Goal: Task Accomplishment & Management: Use online tool/utility

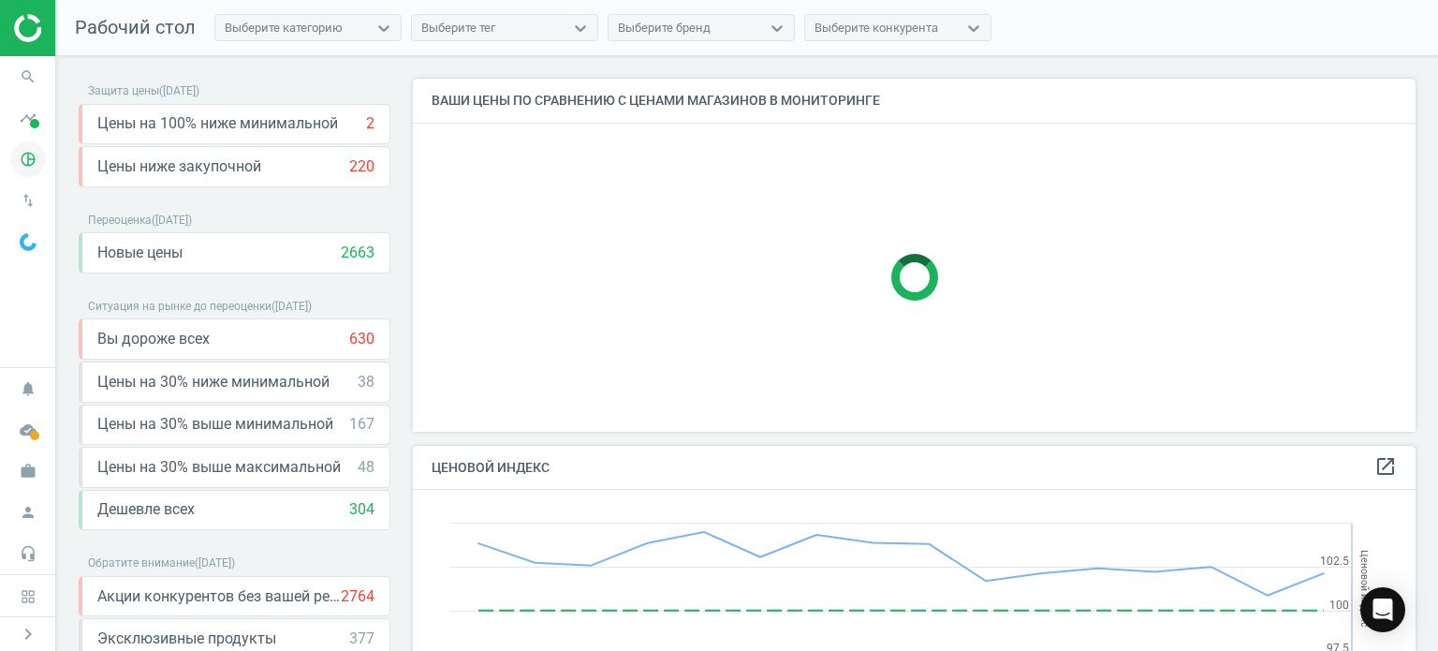
scroll to position [419, 1017]
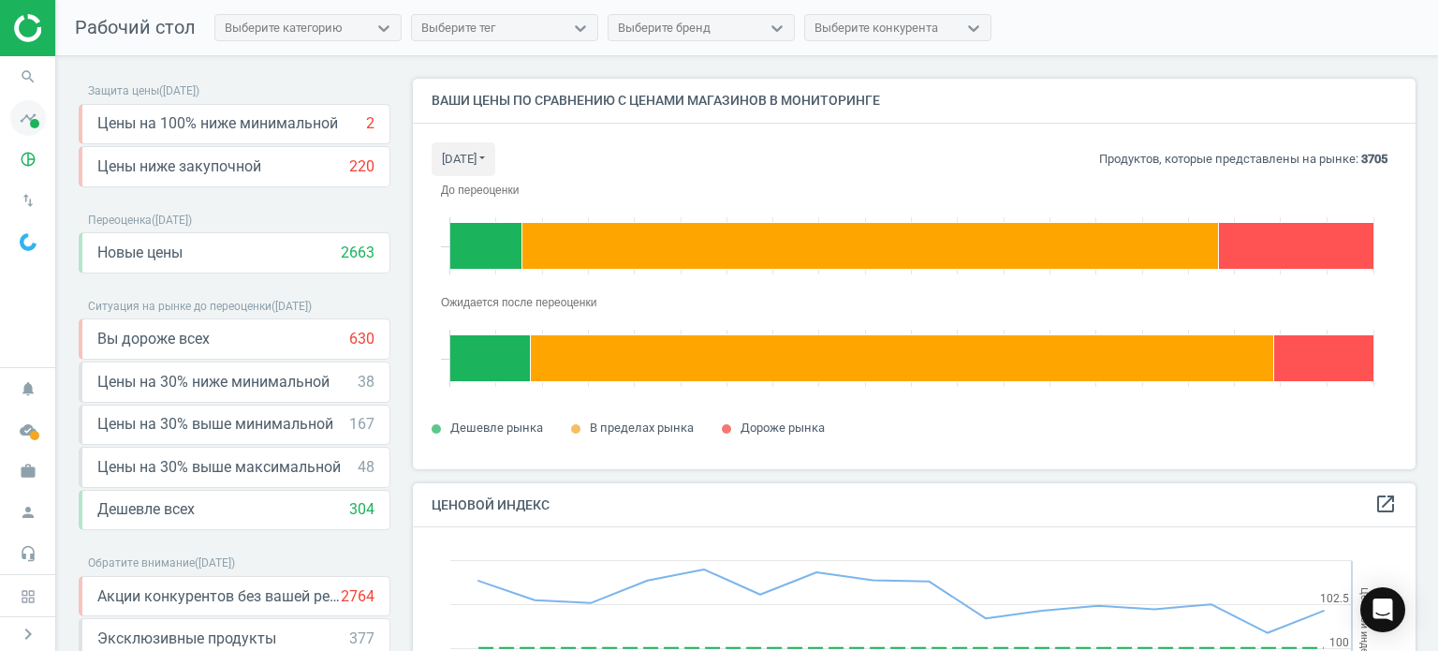
click at [30, 122] on span at bounding box center [34, 123] width 9 height 9
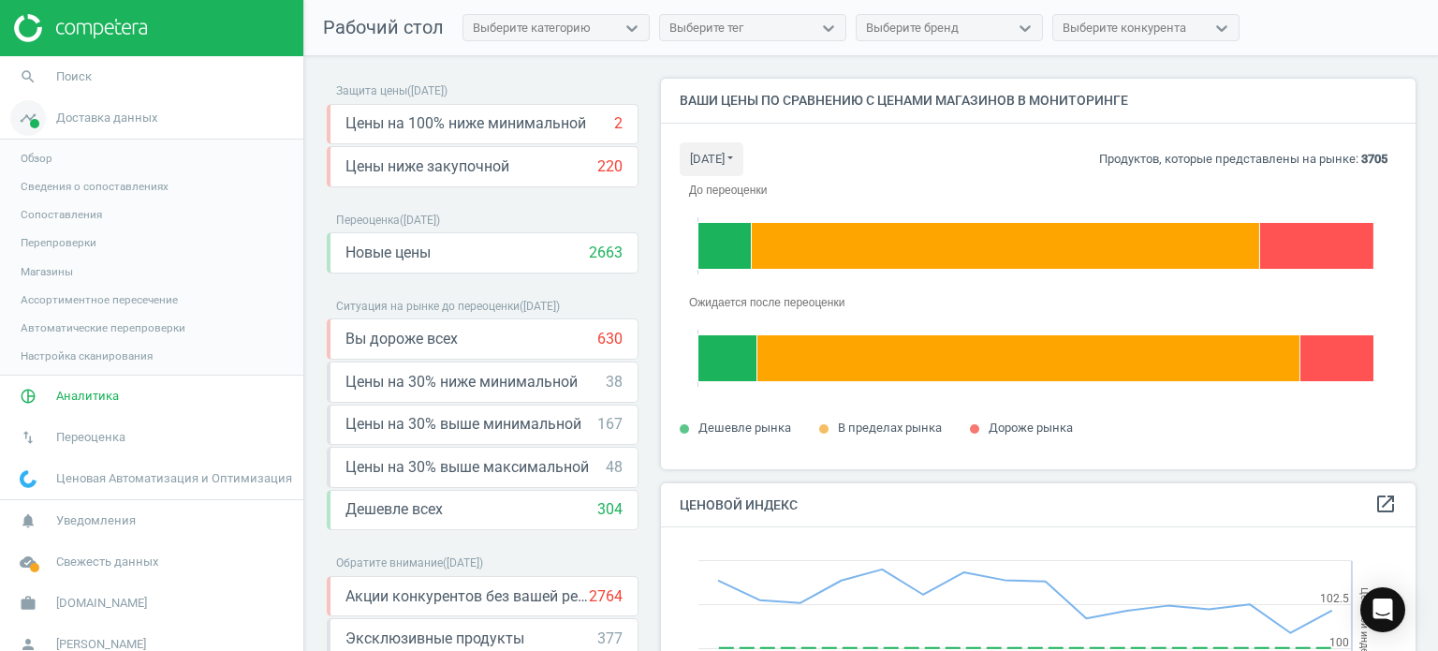
scroll to position [8, 9]
click at [66, 123] on span "Доставка данных" at bounding box center [106, 118] width 101 height 17
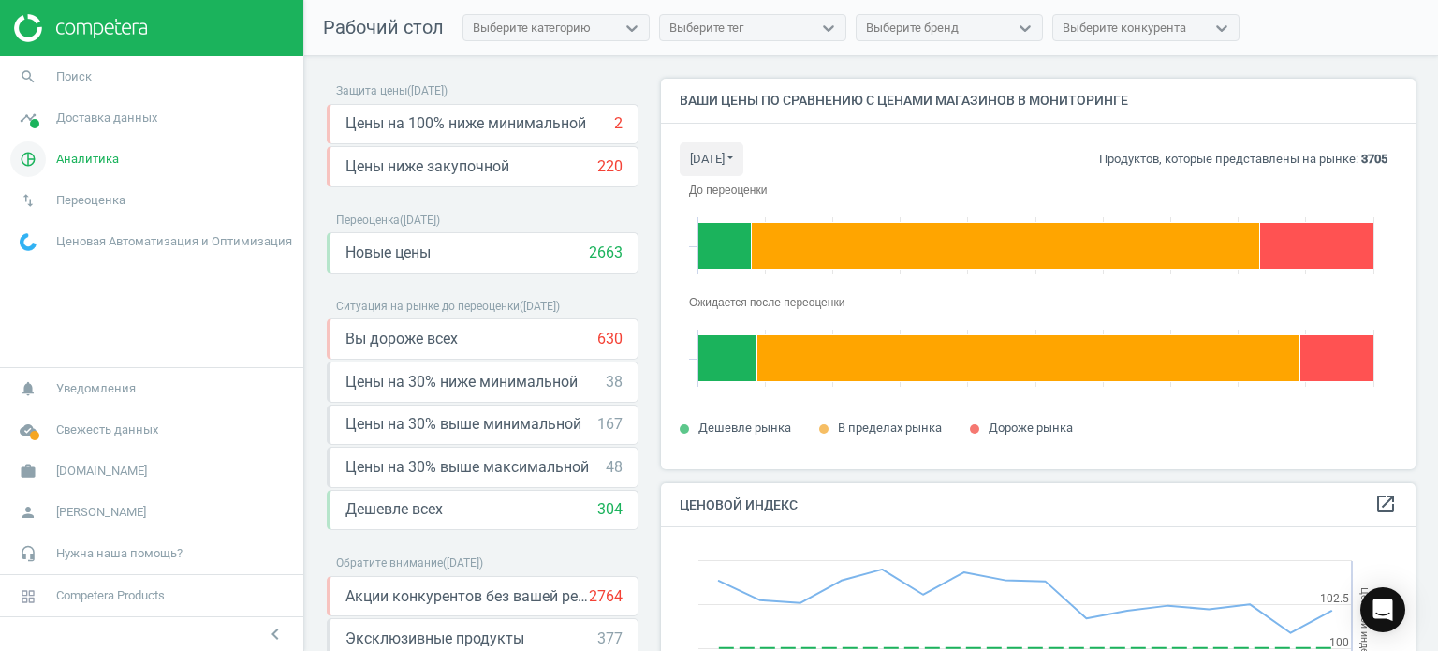
click at [66, 167] on span "Аналитика" at bounding box center [87, 159] width 63 height 17
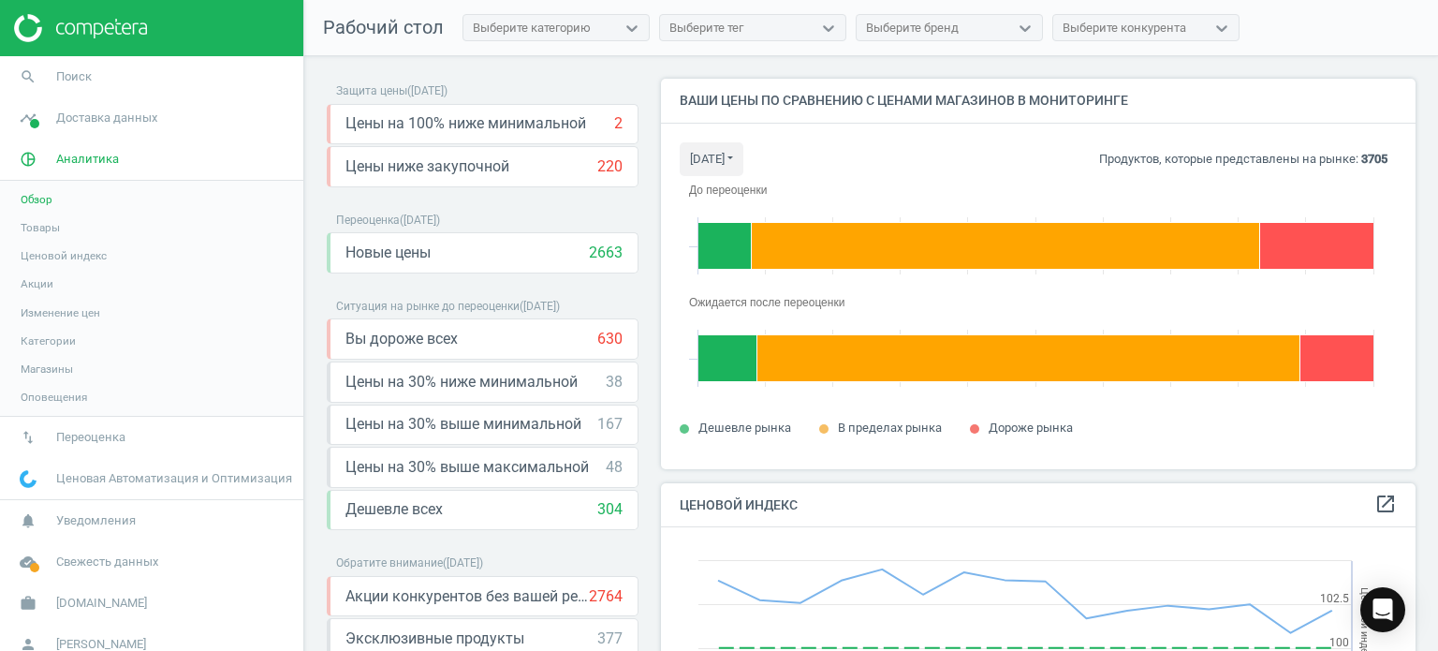
click at [74, 260] on span "Ценовой индекс" at bounding box center [64, 255] width 86 height 15
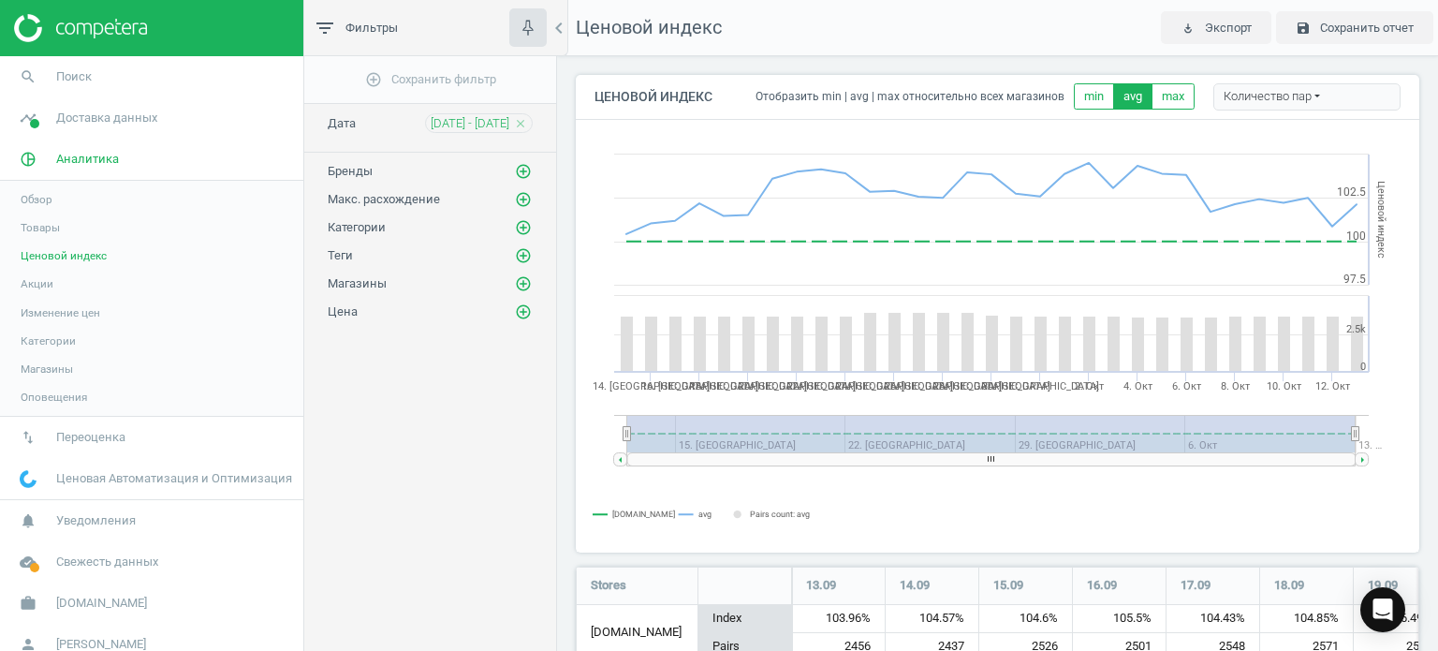
scroll to position [1532, 858]
click at [521, 120] on icon "close" at bounding box center [520, 123] width 13 height 13
click at [492, 126] on span "[DATE] - [DATE]" at bounding box center [470, 123] width 79 height 17
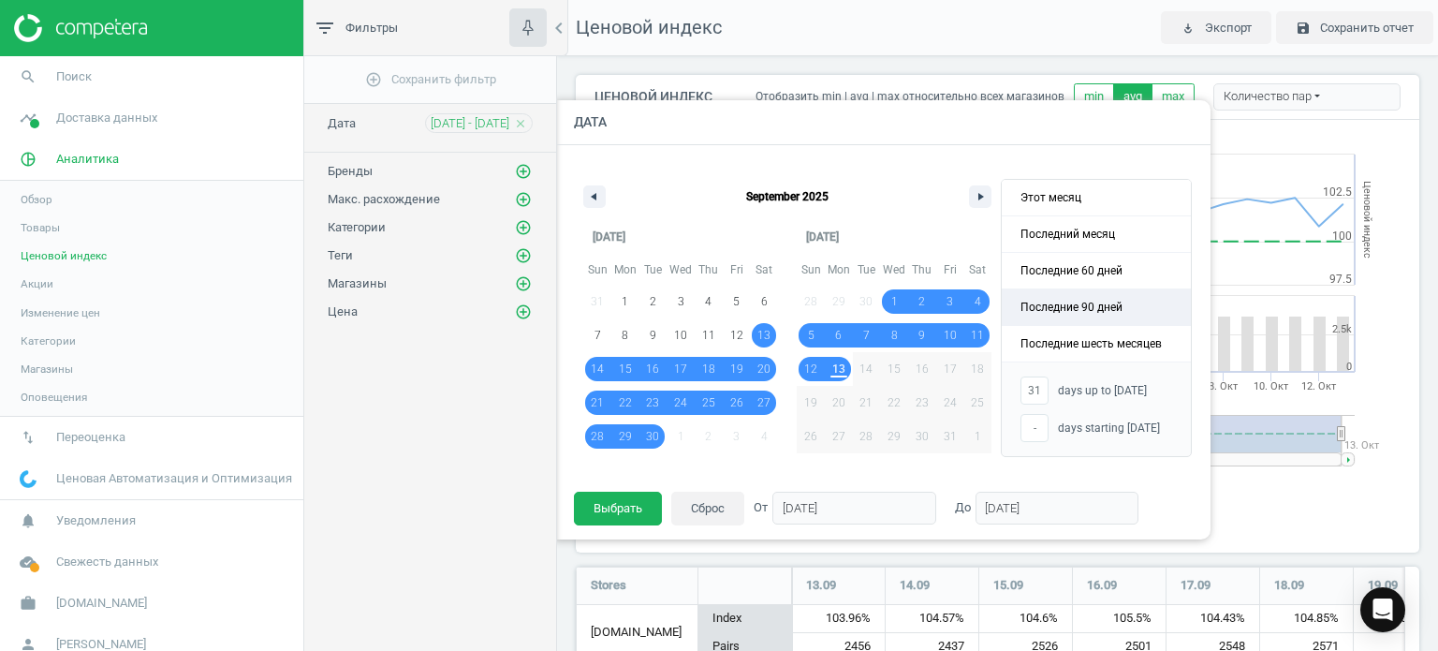
click at [1088, 316] on span "Последние 90 дней" at bounding box center [1096, 307] width 189 height 36
type input "-"
type input "[DATE]"
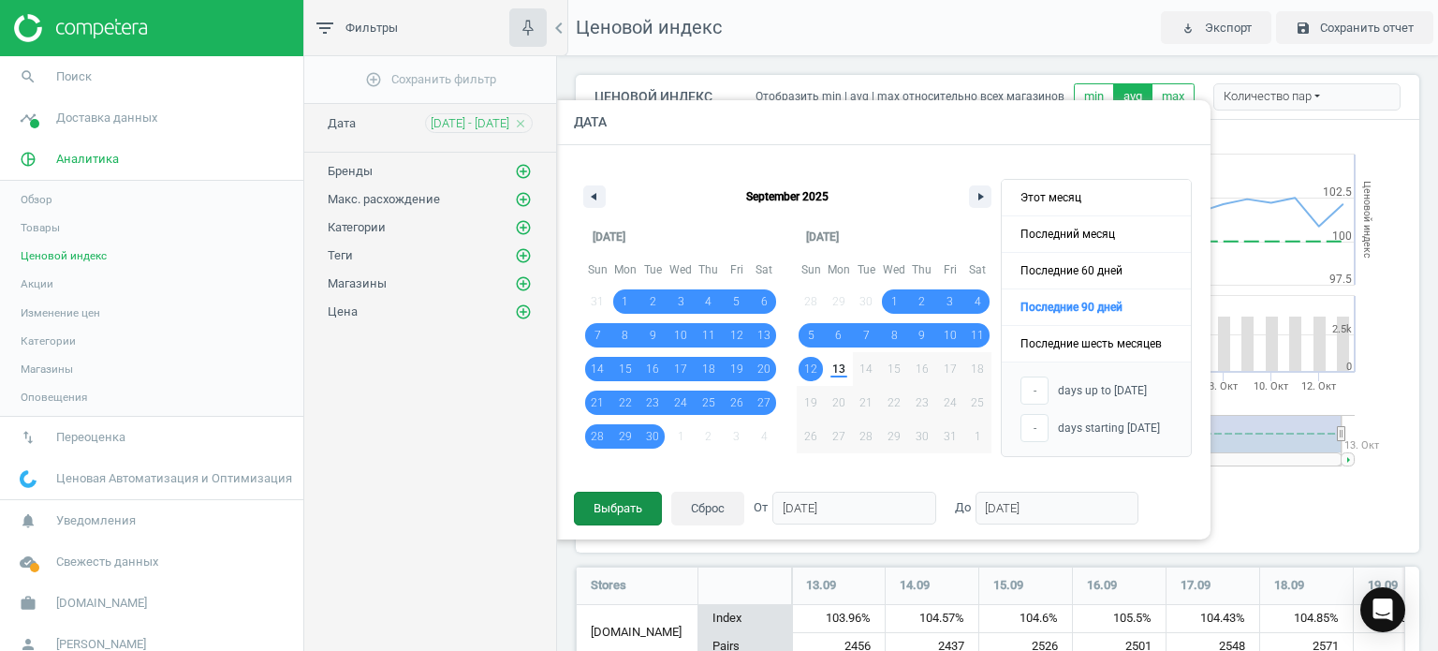
click at [590, 506] on button "Выбрать" at bounding box center [618, 509] width 88 height 34
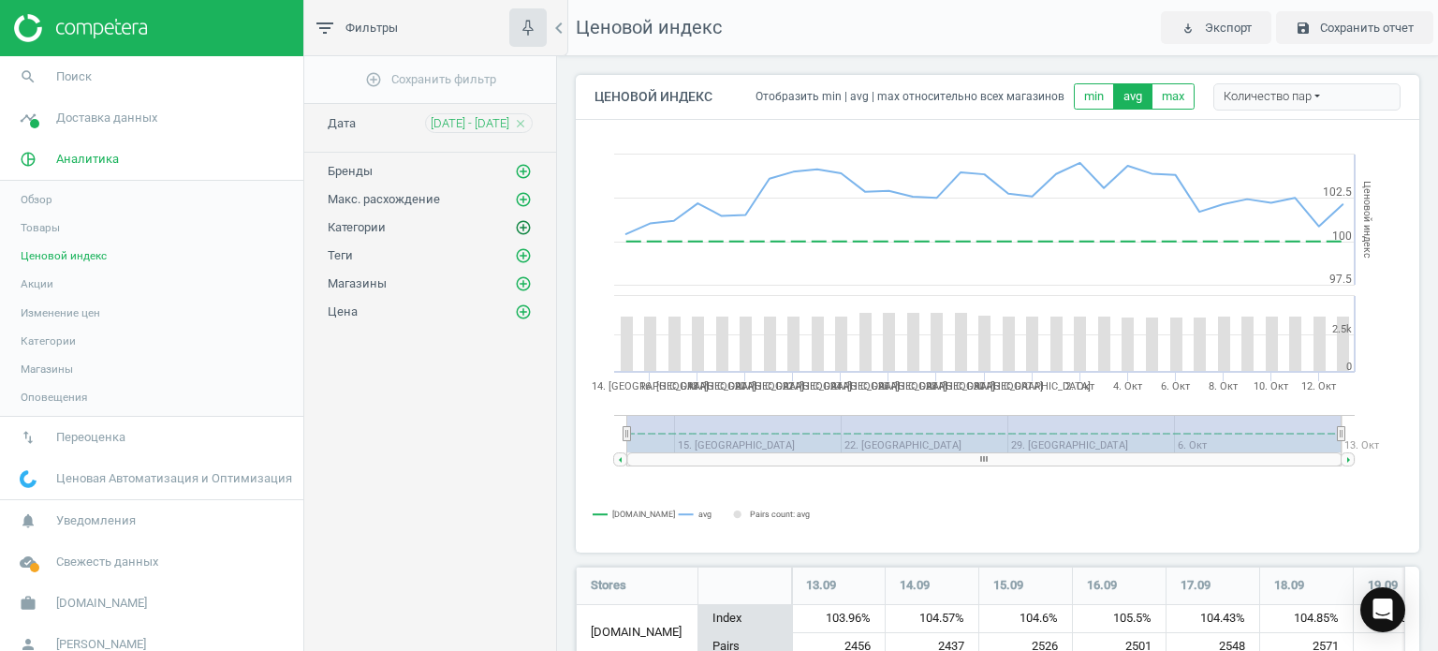
click at [524, 225] on icon "add_circle_outline" at bounding box center [523, 227] width 17 height 17
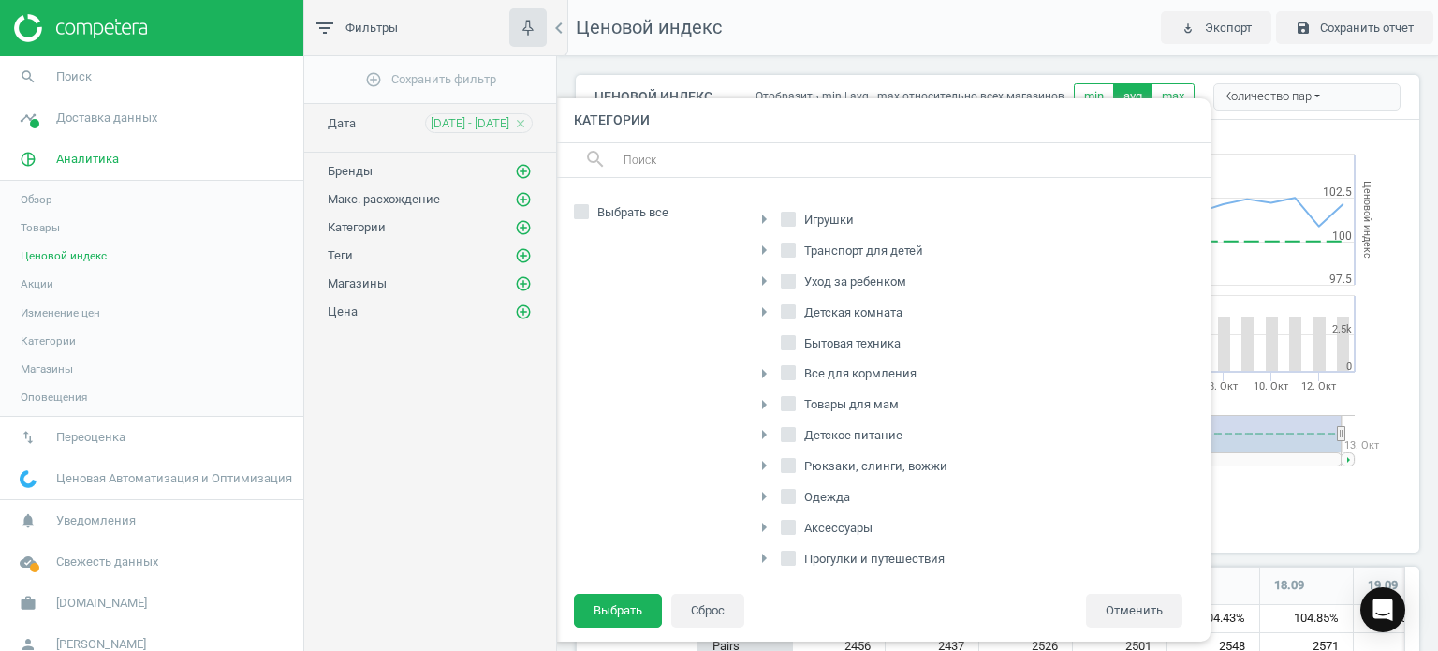
click at [793, 213] on input "Игрушки" at bounding box center [789, 219] width 12 height 12
checkbox input "true"
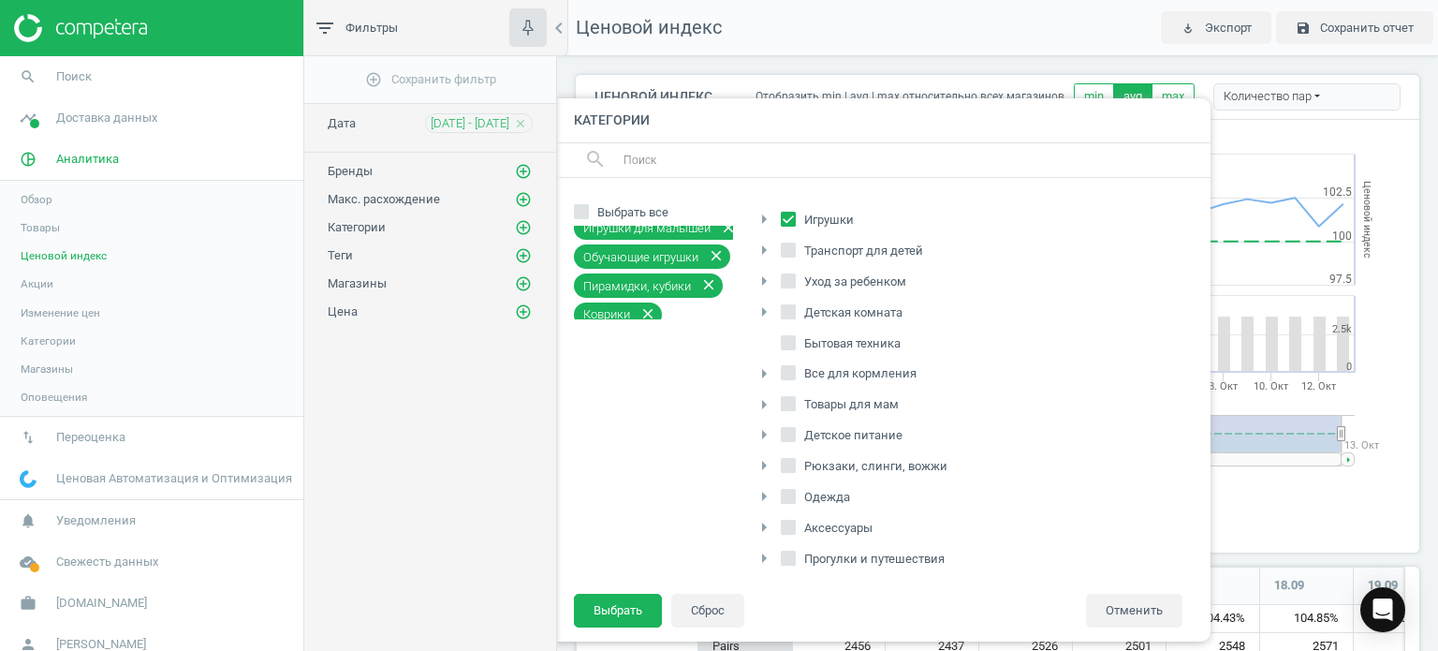
scroll to position [612, 0]
click at [793, 247] on input "Транспорт для детей" at bounding box center [789, 249] width 12 height 12
checkbox input "true"
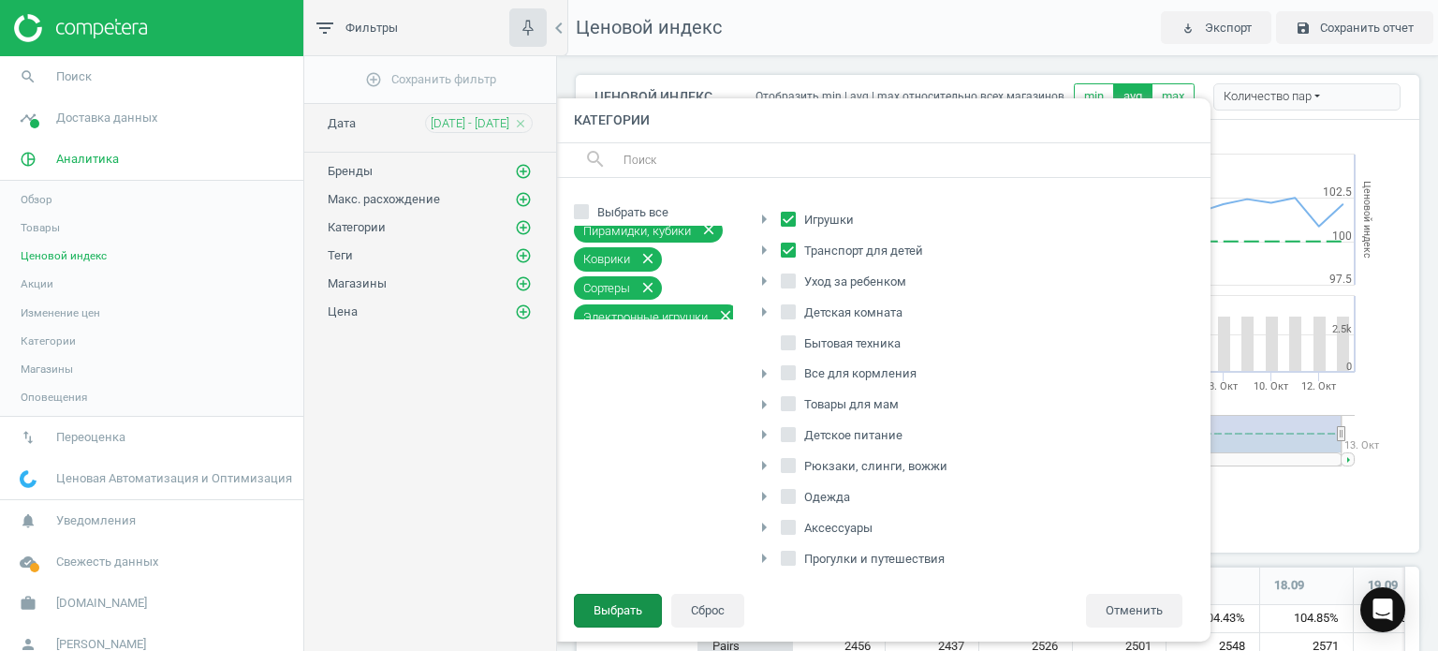
click at [625, 609] on button "Выбрать" at bounding box center [618, 611] width 88 height 34
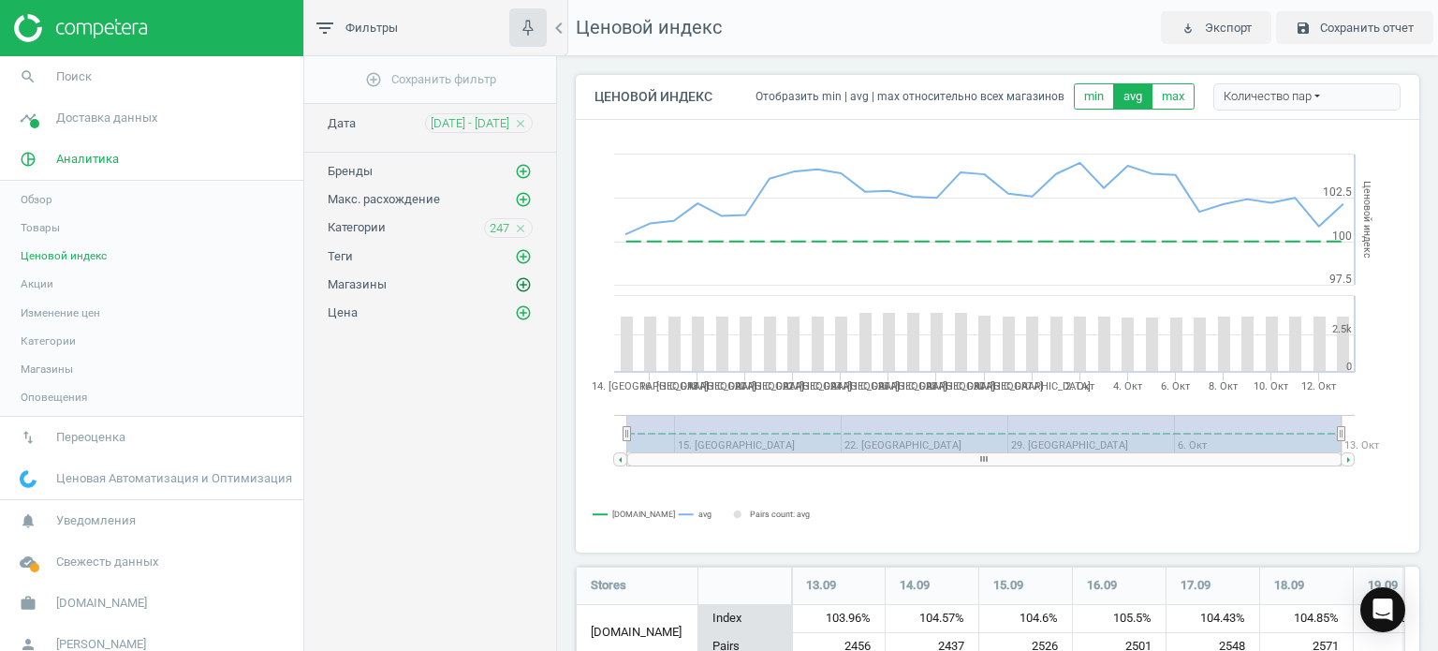
click at [528, 283] on icon "add_circle_outline" at bounding box center [523, 284] width 17 height 17
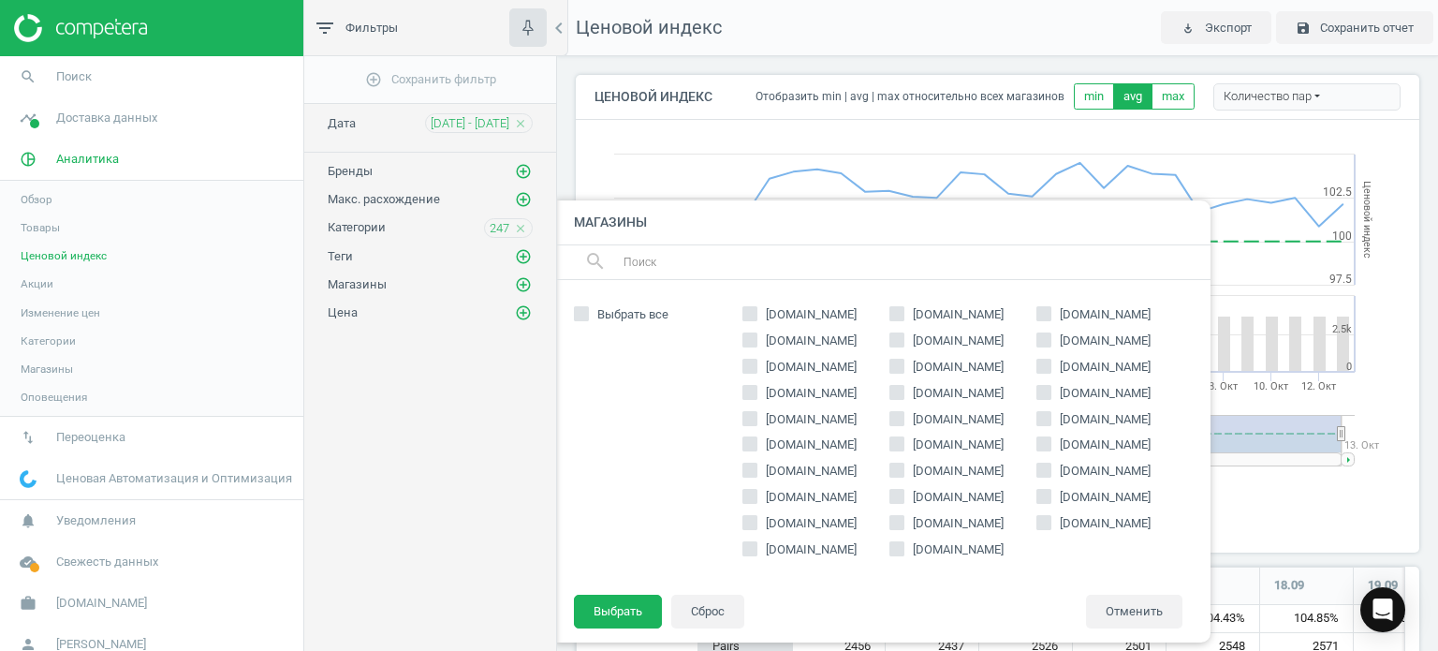
click at [1045, 314] on input "[DOMAIN_NAME]" at bounding box center [1043, 313] width 12 height 12
checkbox input "true"
click at [609, 606] on button "Выбрать" at bounding box center [618, 612] width 88 height 34
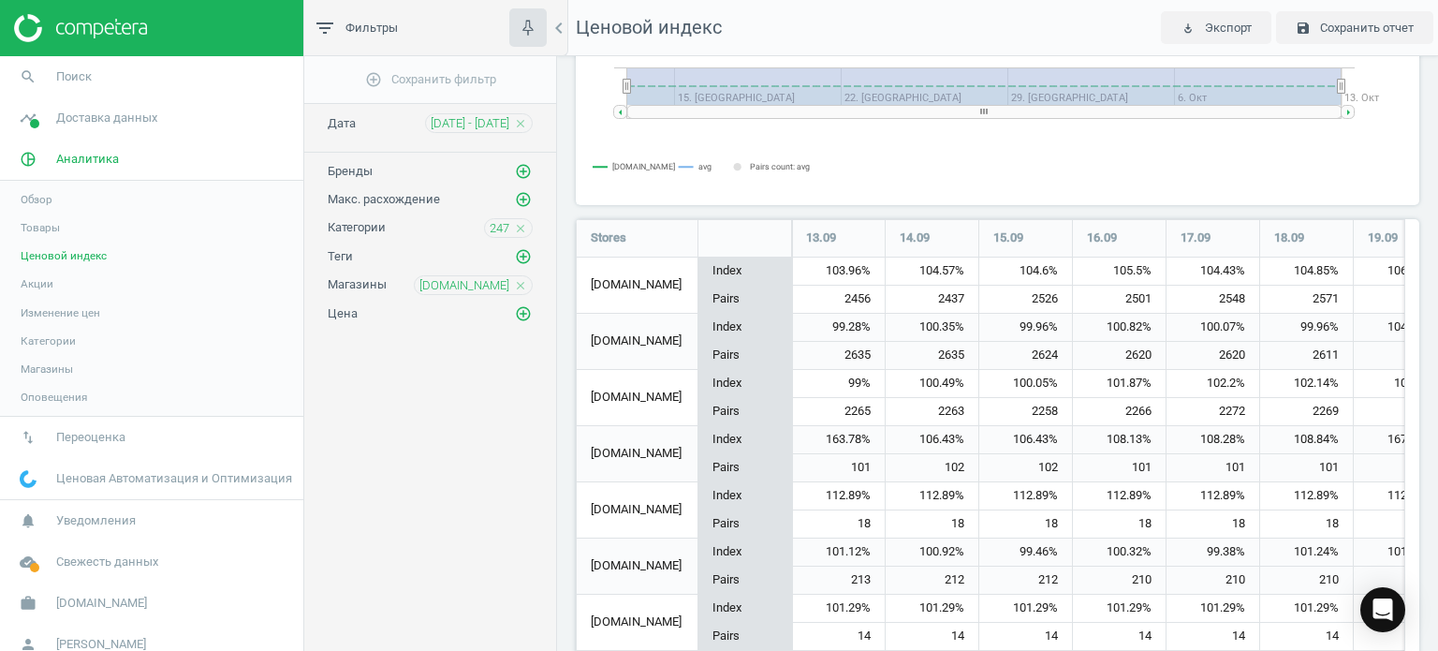
scroll to position [0, 0]
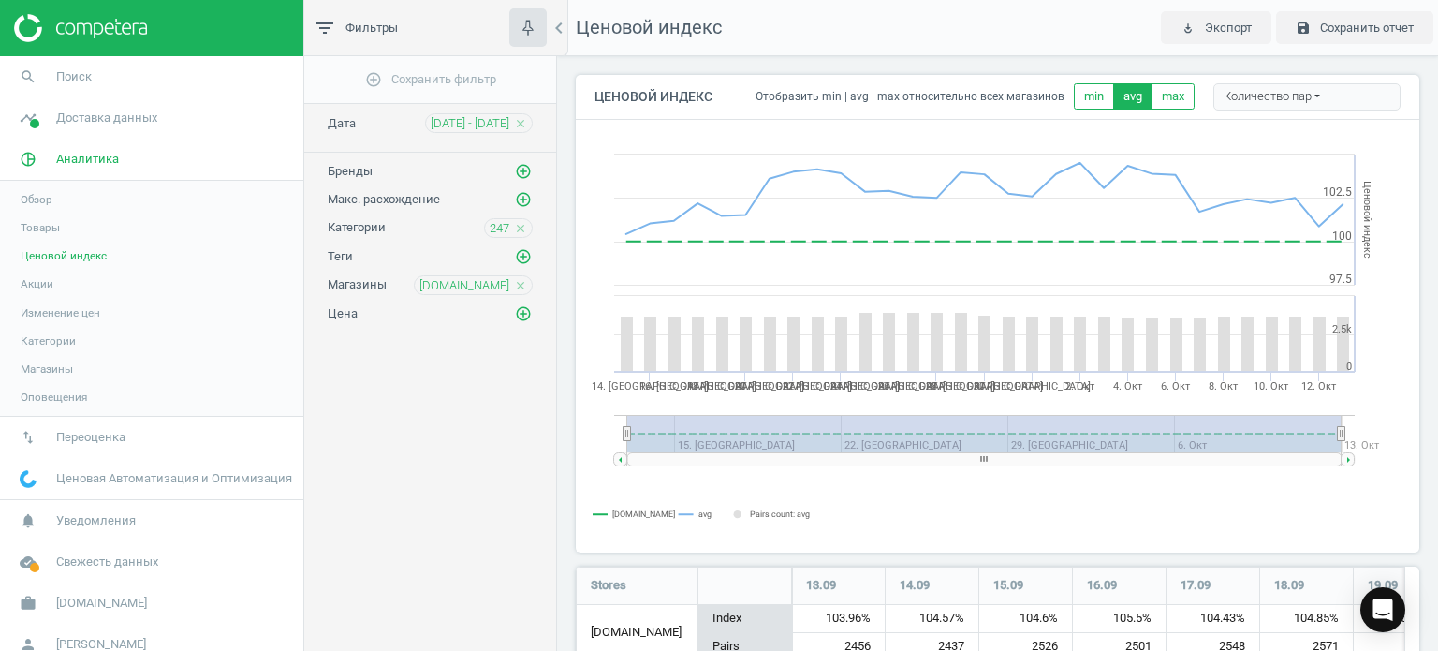
click at [521, 125] on icon "close" at bounding box center [520, 123] width 13 height 13
click at [463, 118] on span "[DATE] - [DATE]" at bounding box center [470, 123] width 79 height 17
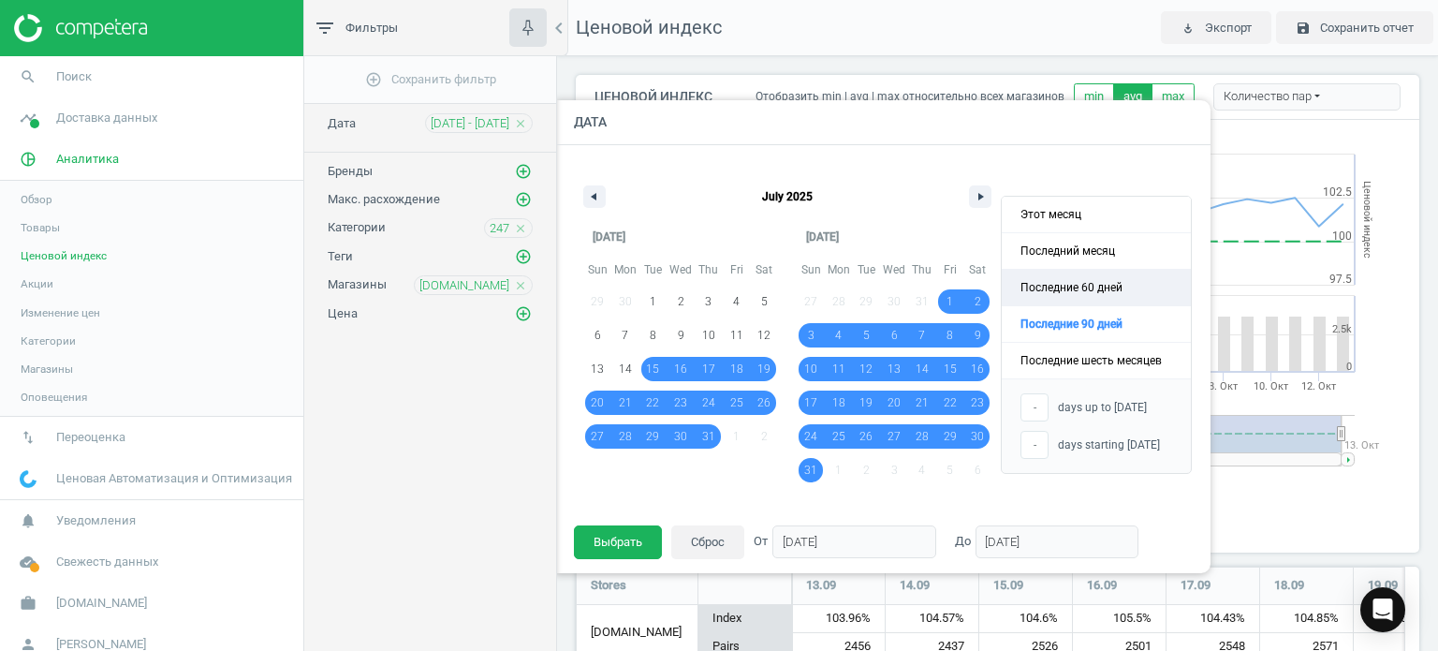
click at [1097, 282] on span "Последние 60 дней" at bounding box center [1096, 288] width 189 height 36
type input "[DATE]"
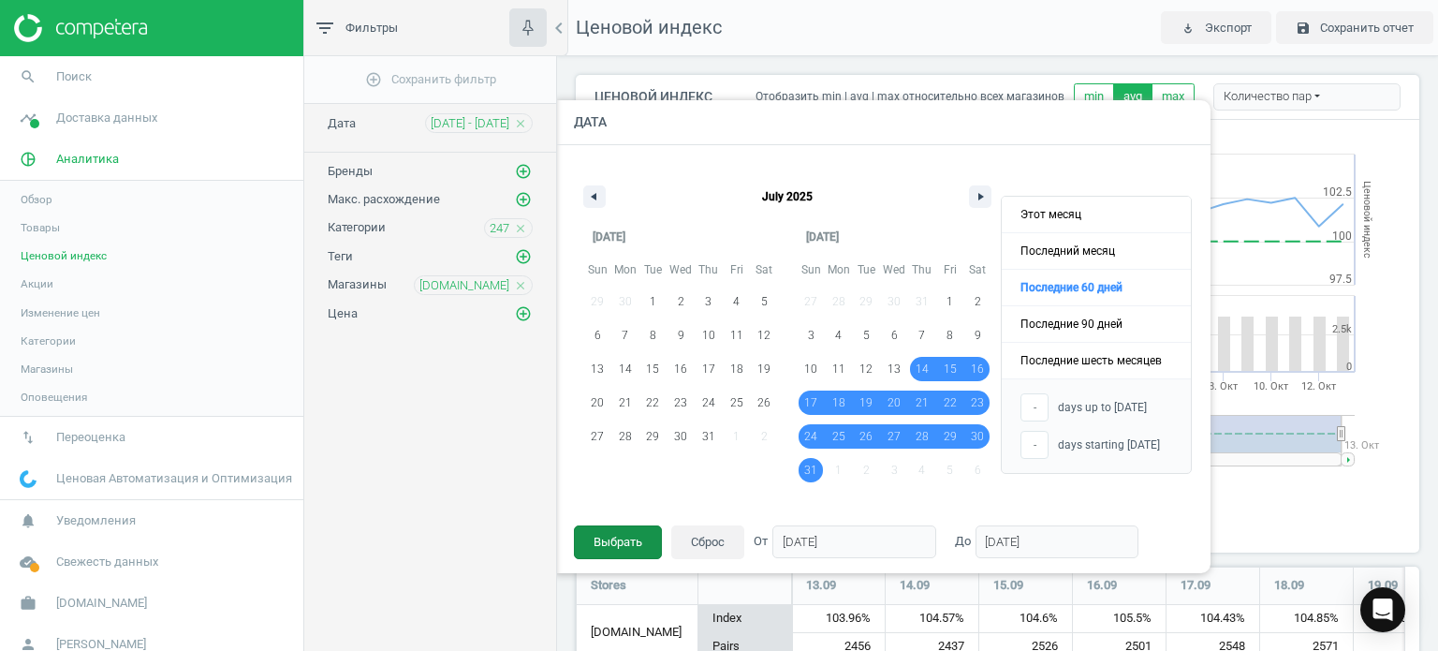
click at [630, 536] on button "Выбрать" at bounding box center [618, 542] width 88 height 34
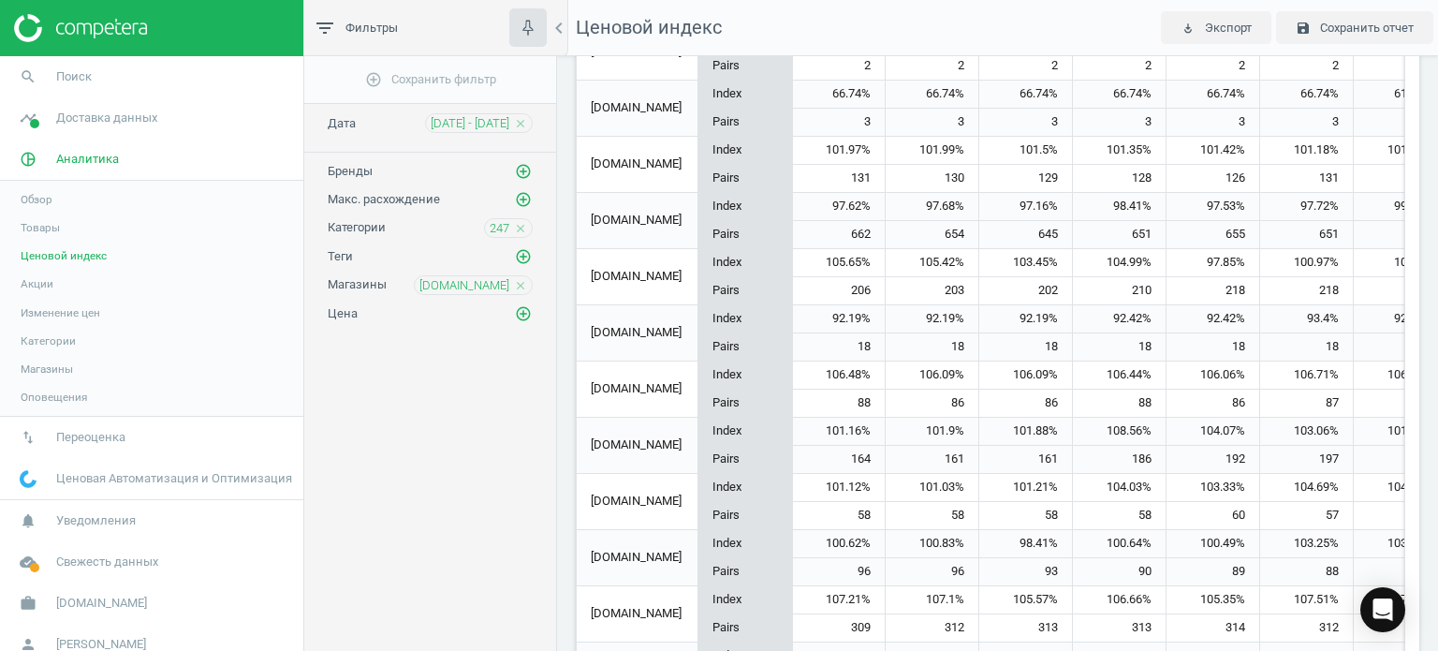
scroll to position [1404, 0]
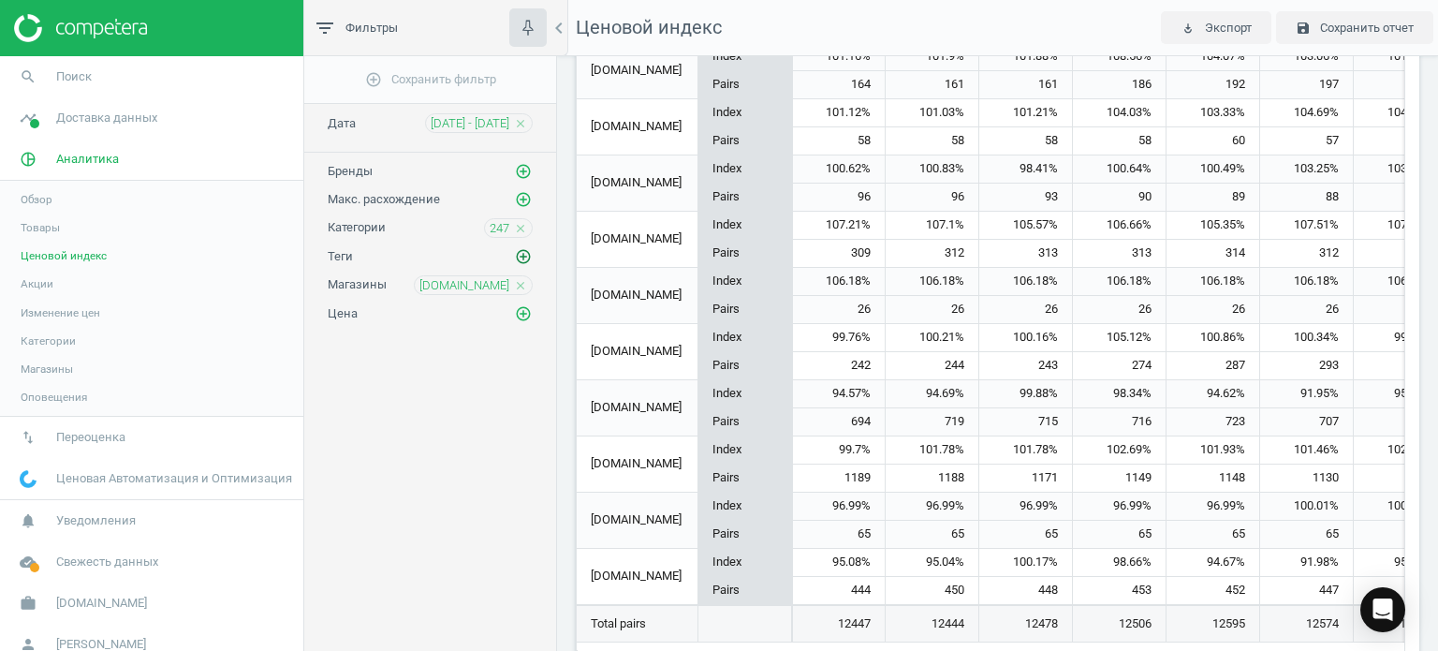
click at [524, 254] on icon "add_circle_outline" at bounding box center [523, 256] width 17 height 17
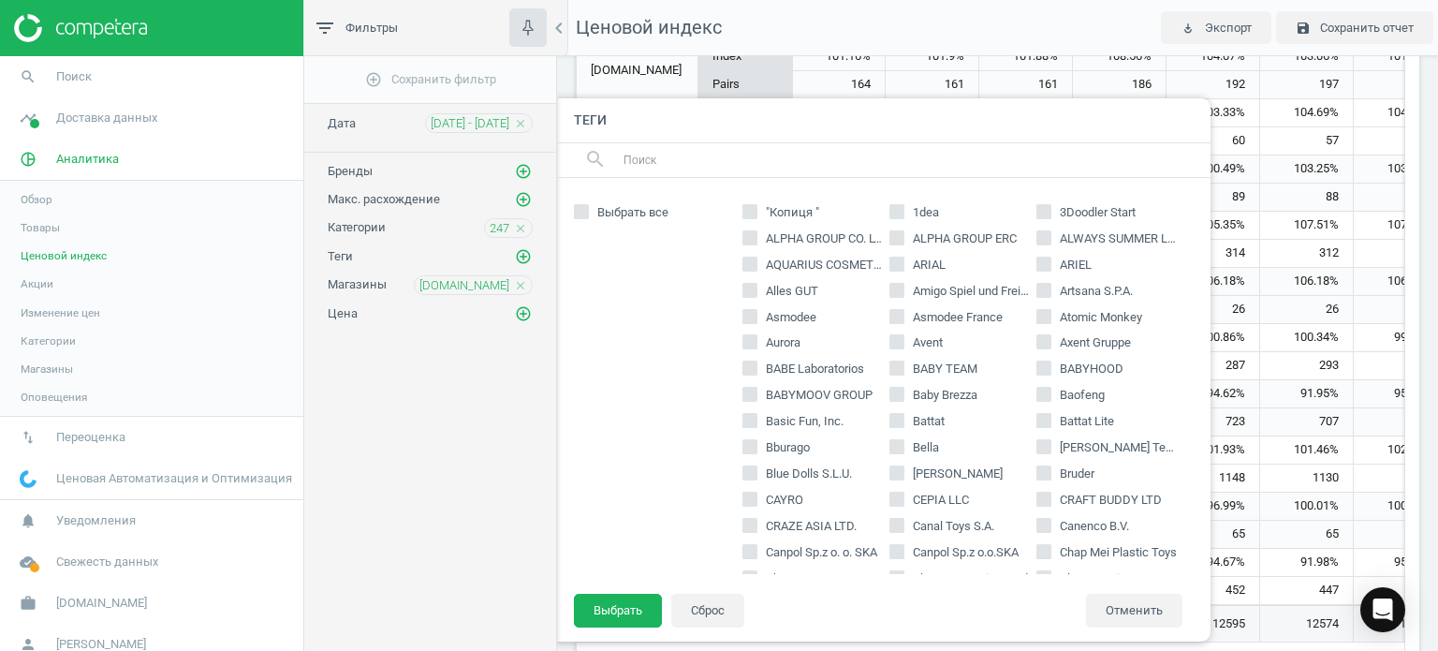
click at [525, 283] on icon "close" at bounding box center [520, 285] width 13 height 13
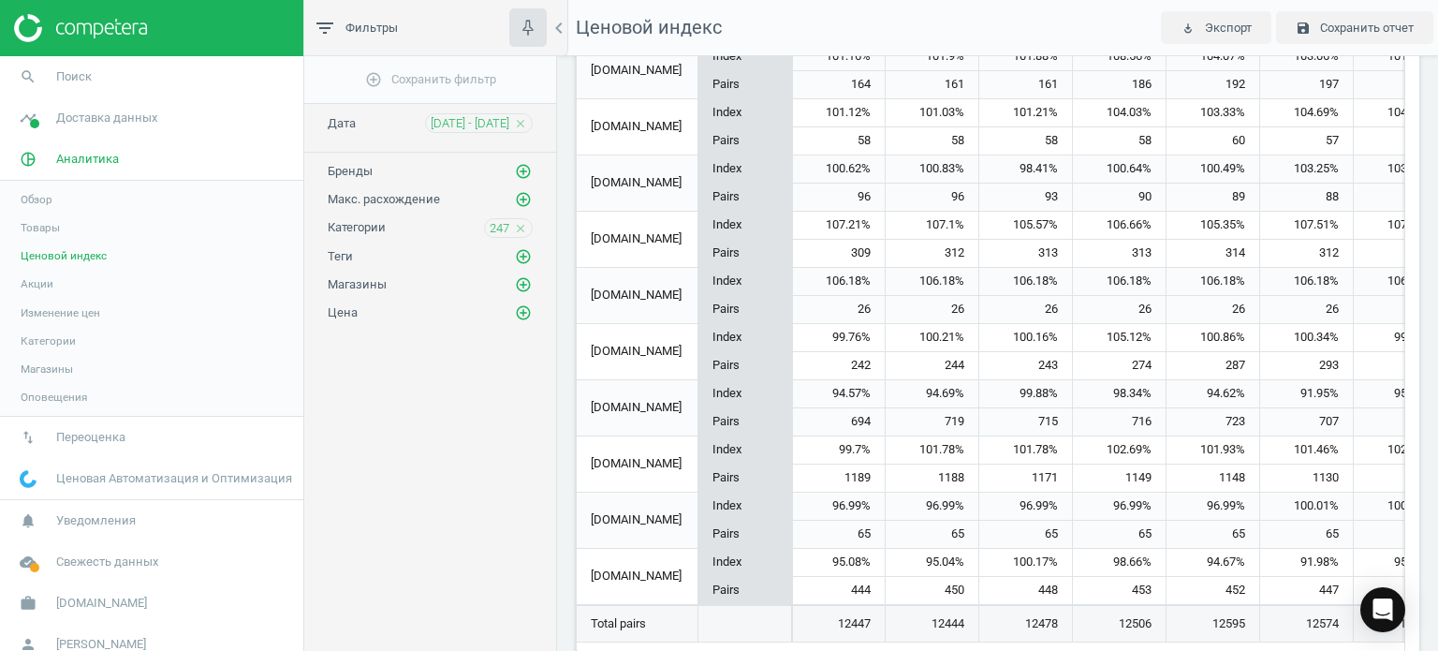
click at [476, 559] on div "add_circle_outline Сохранить фильтр Дата [DATE] - [DATE] close Бренды add_circl…" at bounding box center [430, 393] width 252 height 674
click at [50, 198] on span "Обзор" at bounding box center [37, 199] width 32 height 15
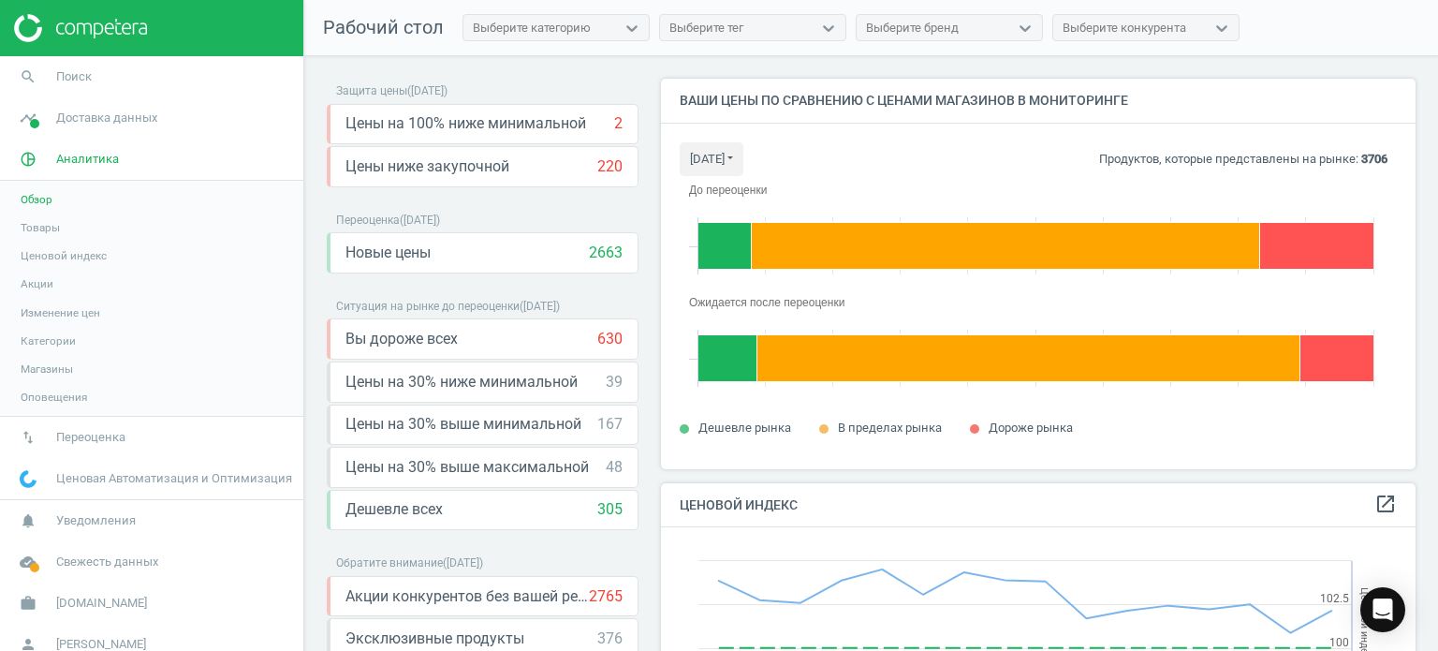
click at [58, 251] on span "Ценовой индекс" at bounding box center [64, 255] width 86 height 15
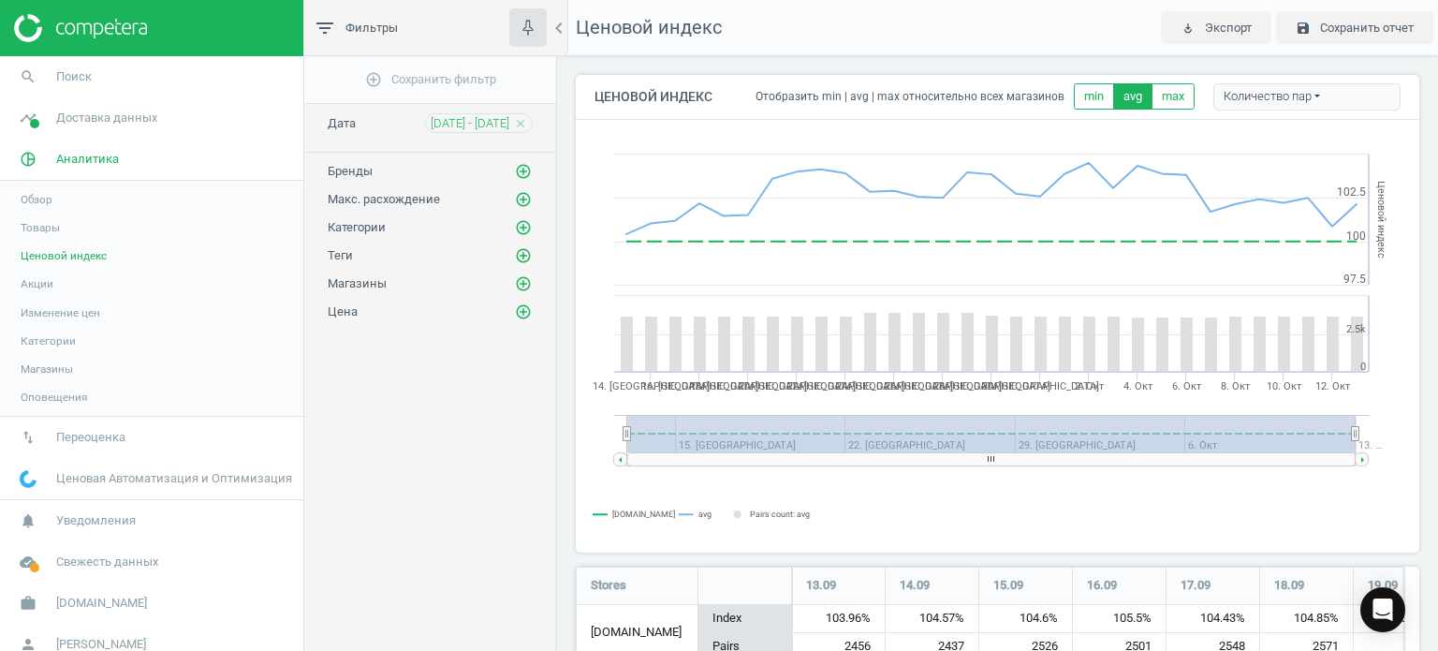
scroll to position [1532, 858]
click at [521, 275] on icon "add_circle_outline" at bounding box center [523, 283] width 17 height 17
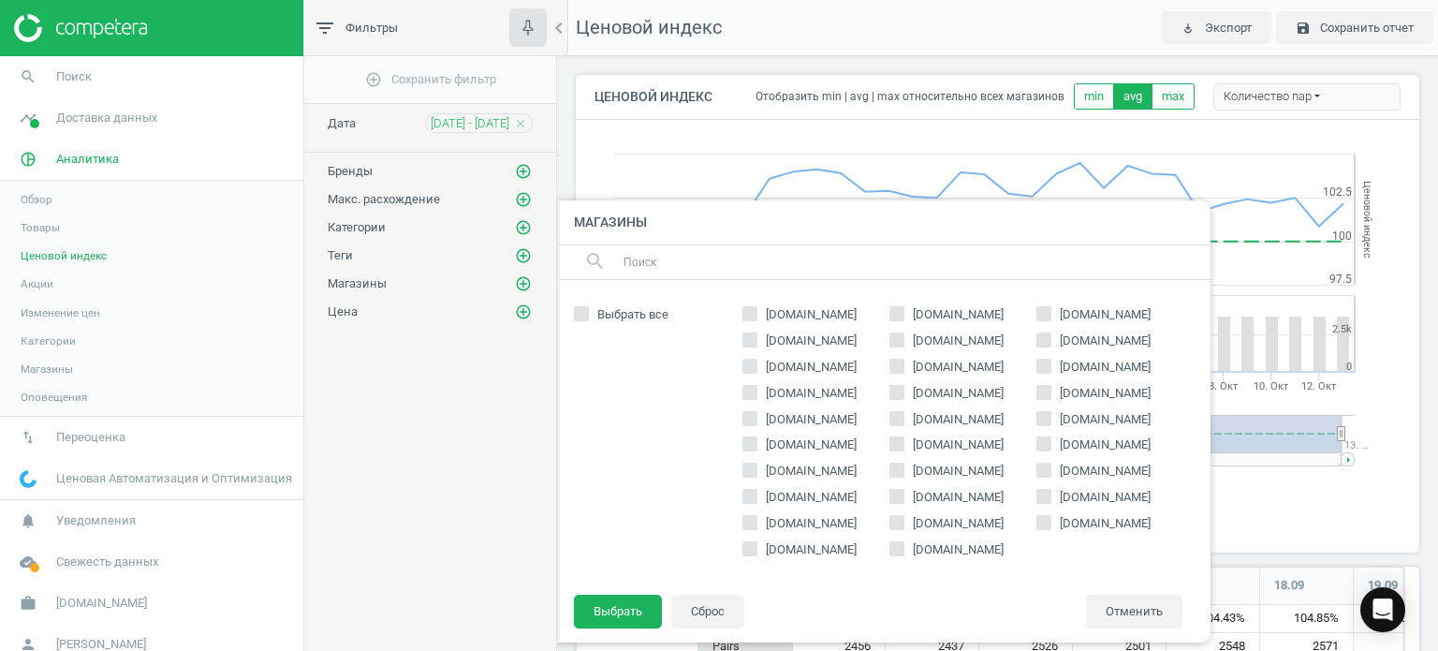
click at [1049, 312] on input "[DOMAIN_NAME]" at bounding box center [1043, 313] width 12 height 12
checkbox input "true"
click at [606, 608] on button "Выбрать" at bounding box center [618, 612] width 88 height 34
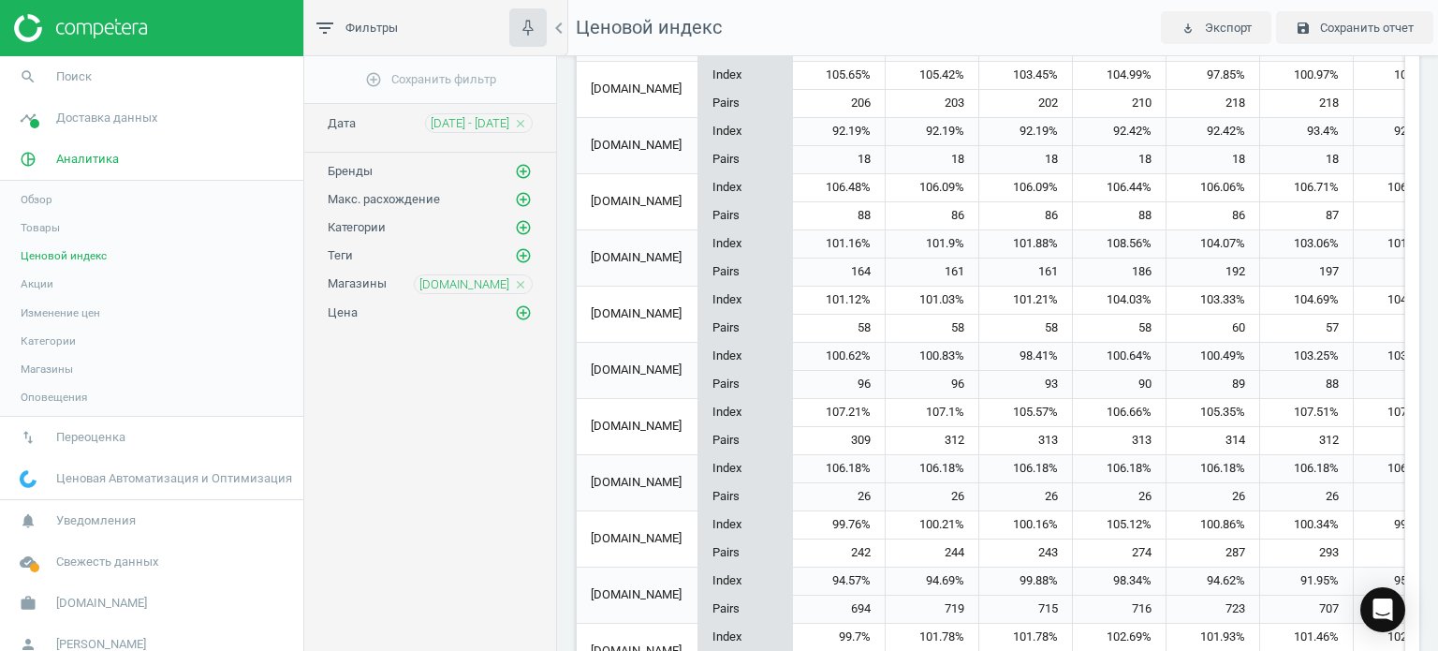
scroll to position [1450, 0]
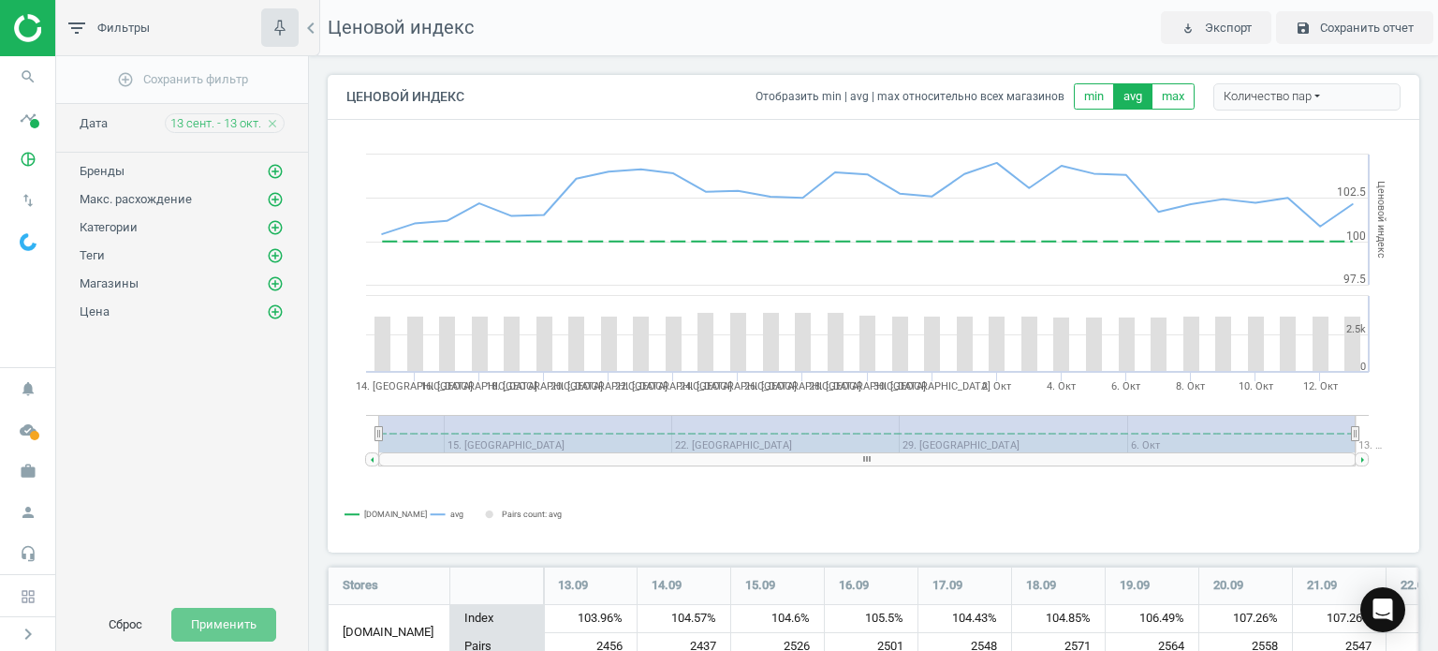
scroll to position [1532, 1107]
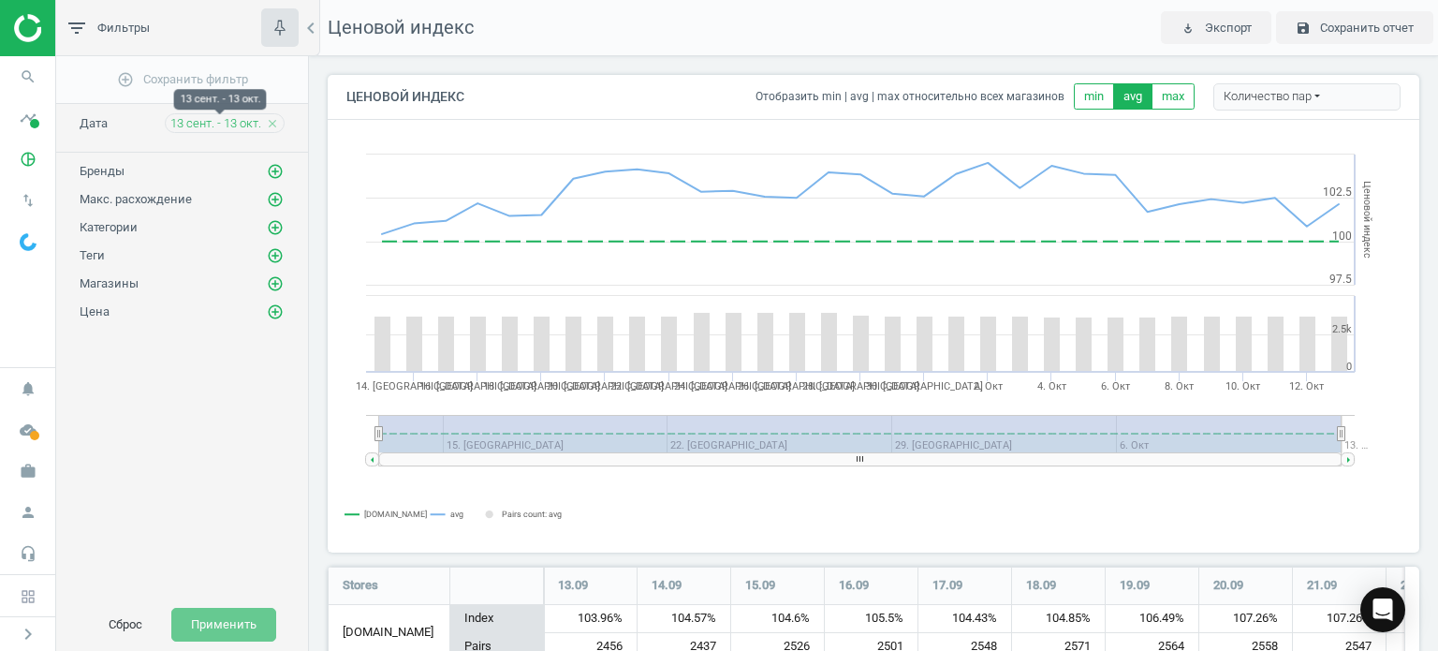
click at [253, 119] on span "[DATE] - [DATE]" at bounding box center [215, 123] width 91 height 17
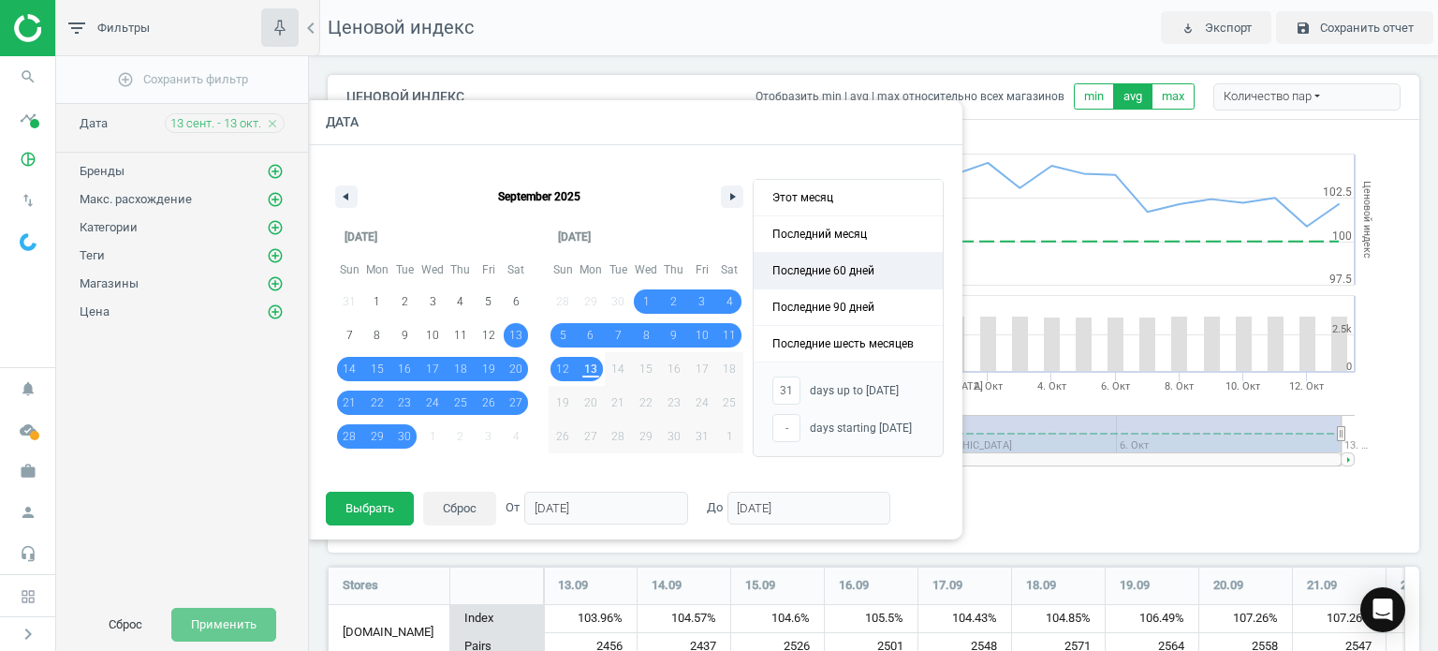
click at [815, 270] on span "Последние 60 дней" at bounding box center [848, 271] width 189 height 36
type input "-"
type input "[DATE]"
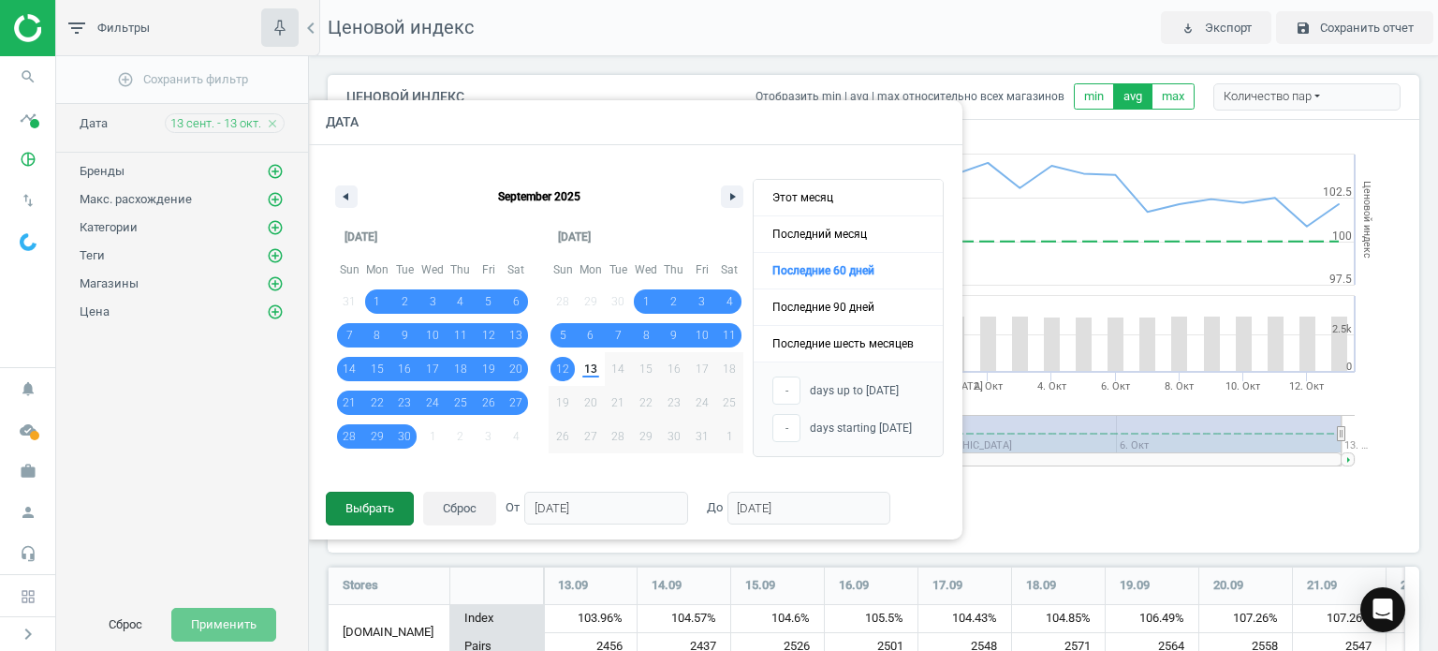
click at [370, 497] on button "Выбрать" at bounding box center [370, 509] width 88 height 34
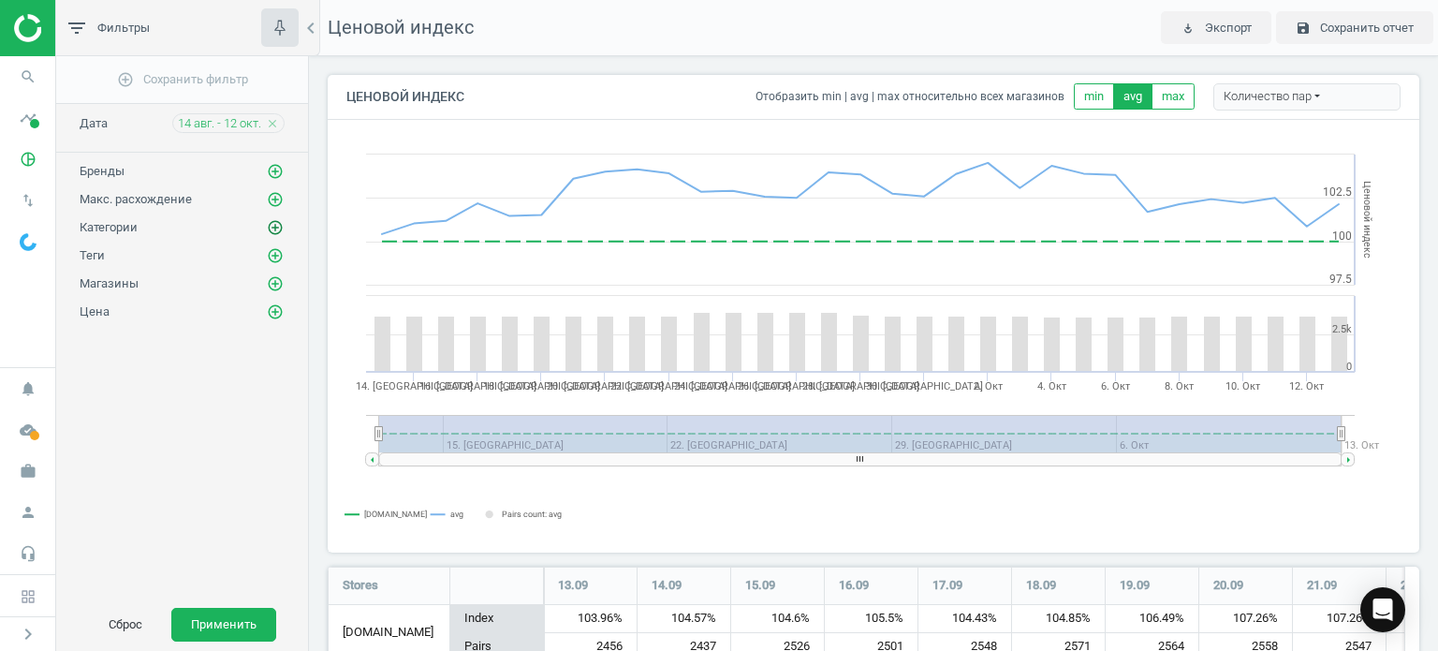
click at [274, 219] on icon "add_circle_outline" at bounding box center [275, 227] width 17 height 17
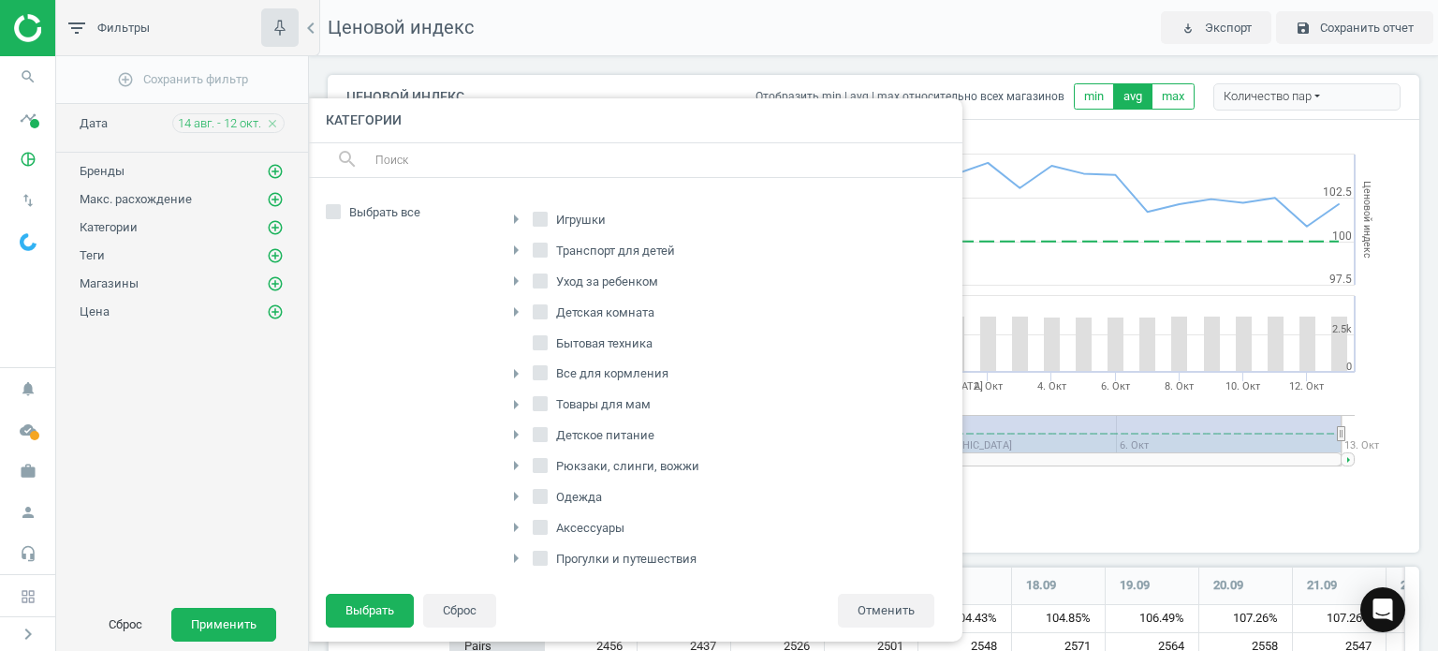
click at [539, 219] on input "Игрушки" at bounding box center [541, 219] width 12 height 12
checkbox input "true"
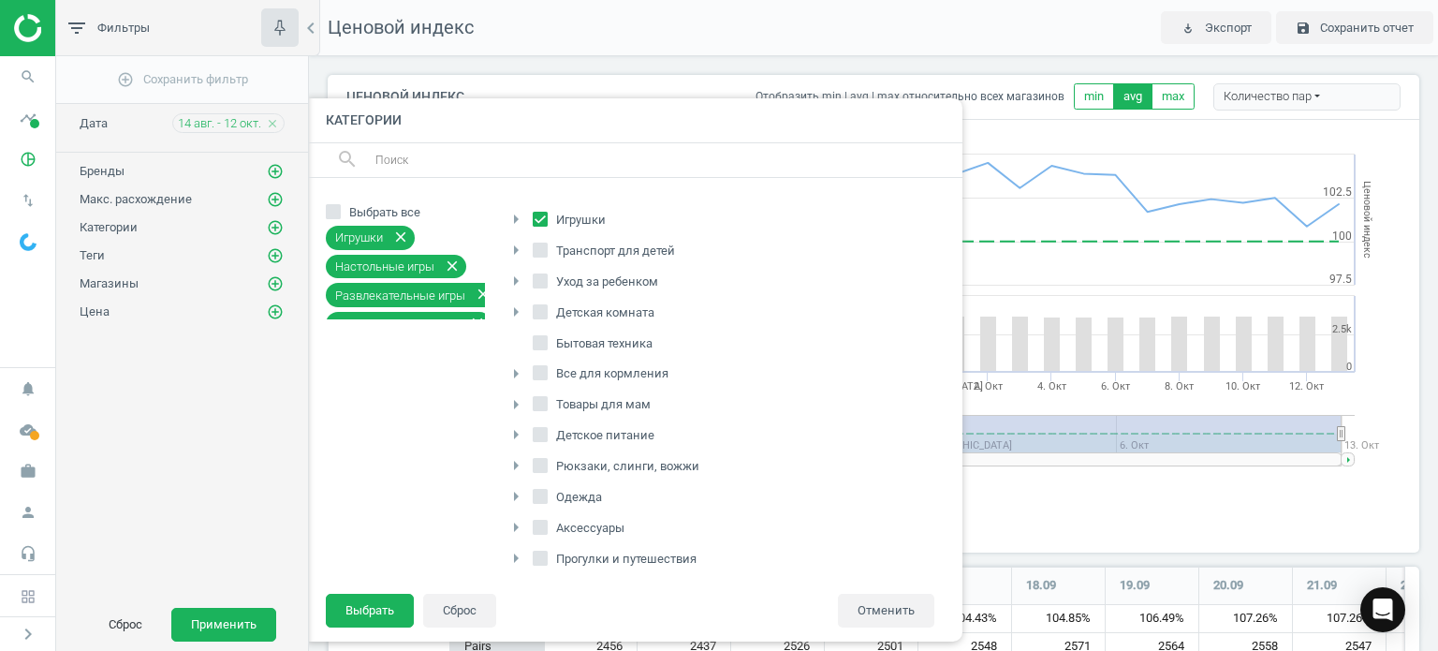
click at [542, 250] on input "Транспорт для детей" at bounding box center [541, 249] width 12 height 12
checkbox input "true"
click at [383, 602] on button "Выбрать" at bounding box center [370, 611] width 88 height 34
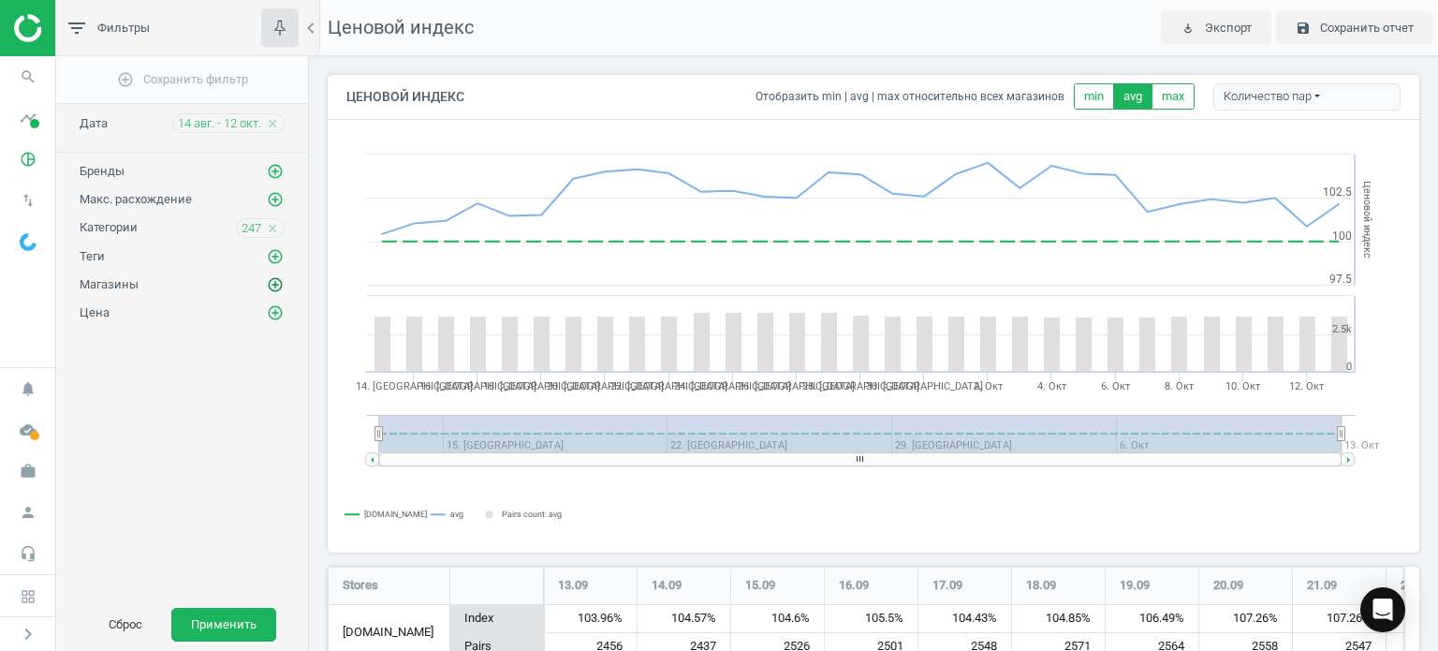
click at [277, 281] on icon "add_circle_outline" at bounding box center [275, 284] width 17 height 17
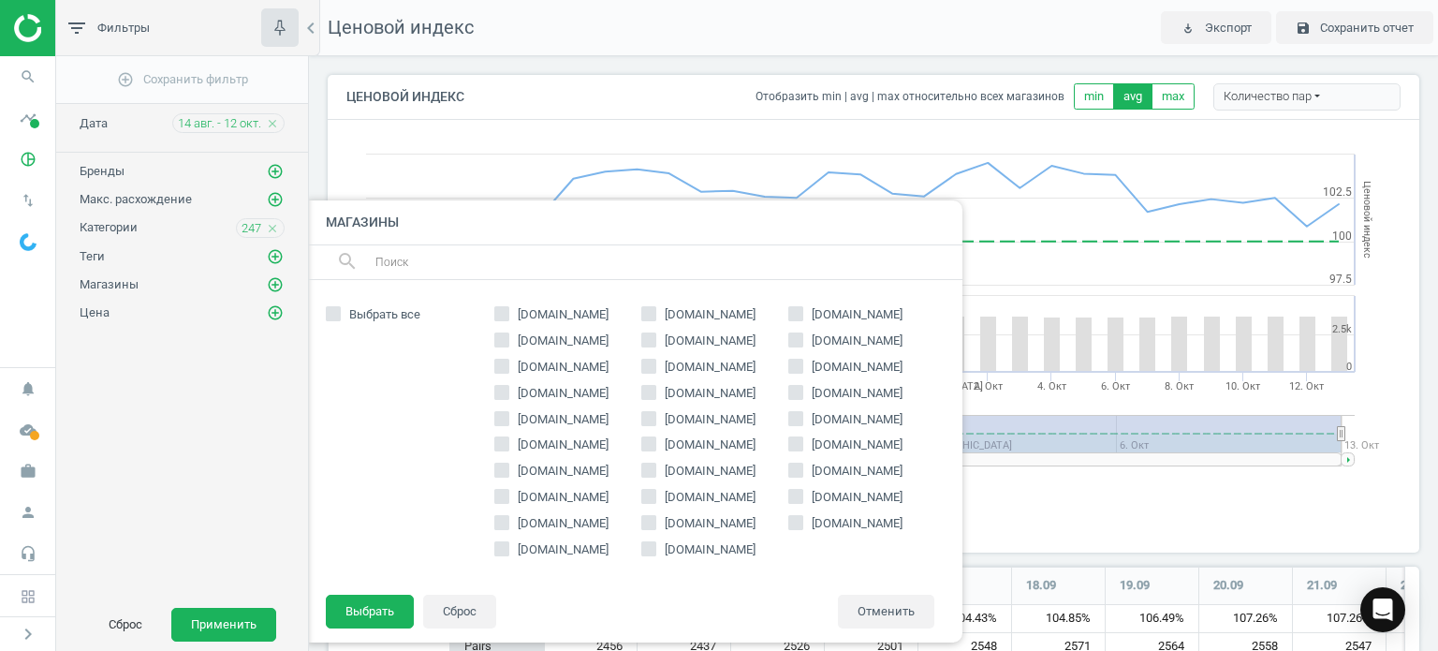
click at [795, 313] on input "[DOMAIN_NAME]" at bounding box center [795, 313] width 12 height 12
checkbox input "true"
click at [373, 604] on button "Выбрать" at bounding box center [370, 612] width 88 height 34
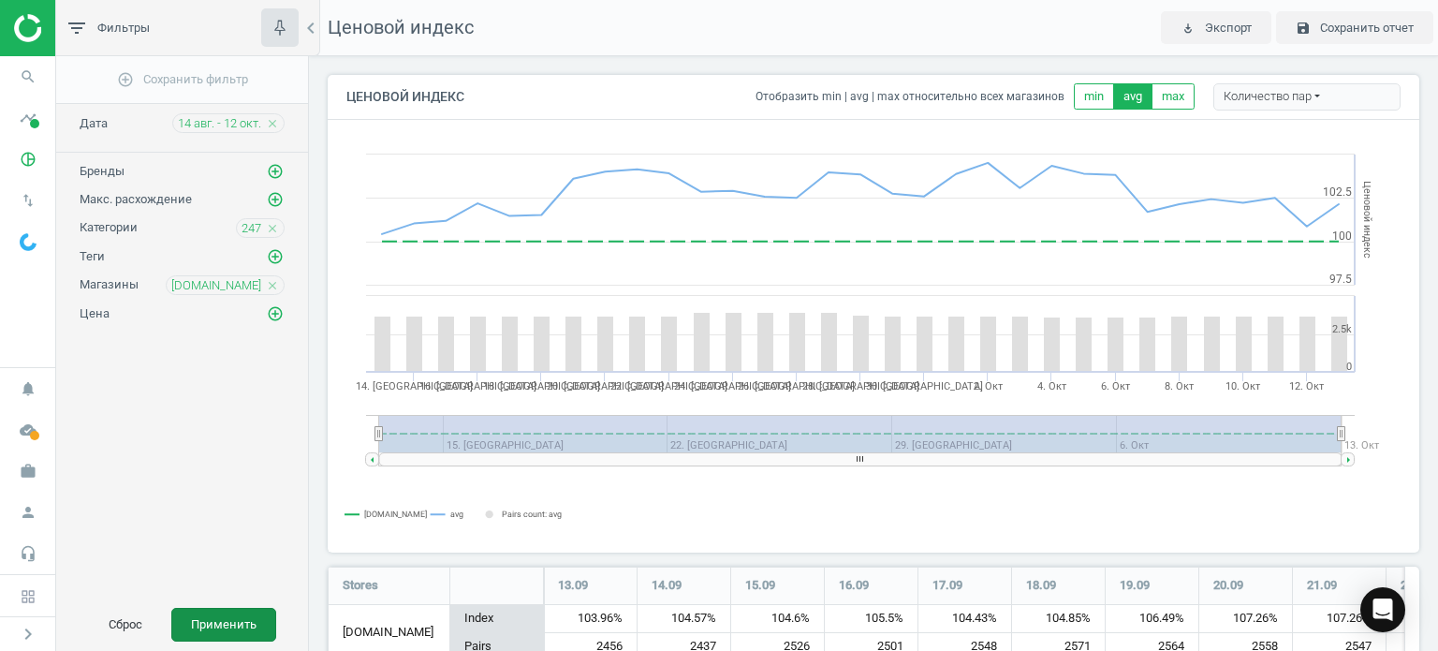
click at [256, 617] on button "Применить" at bounding box center [223, 625] width 105 height 34
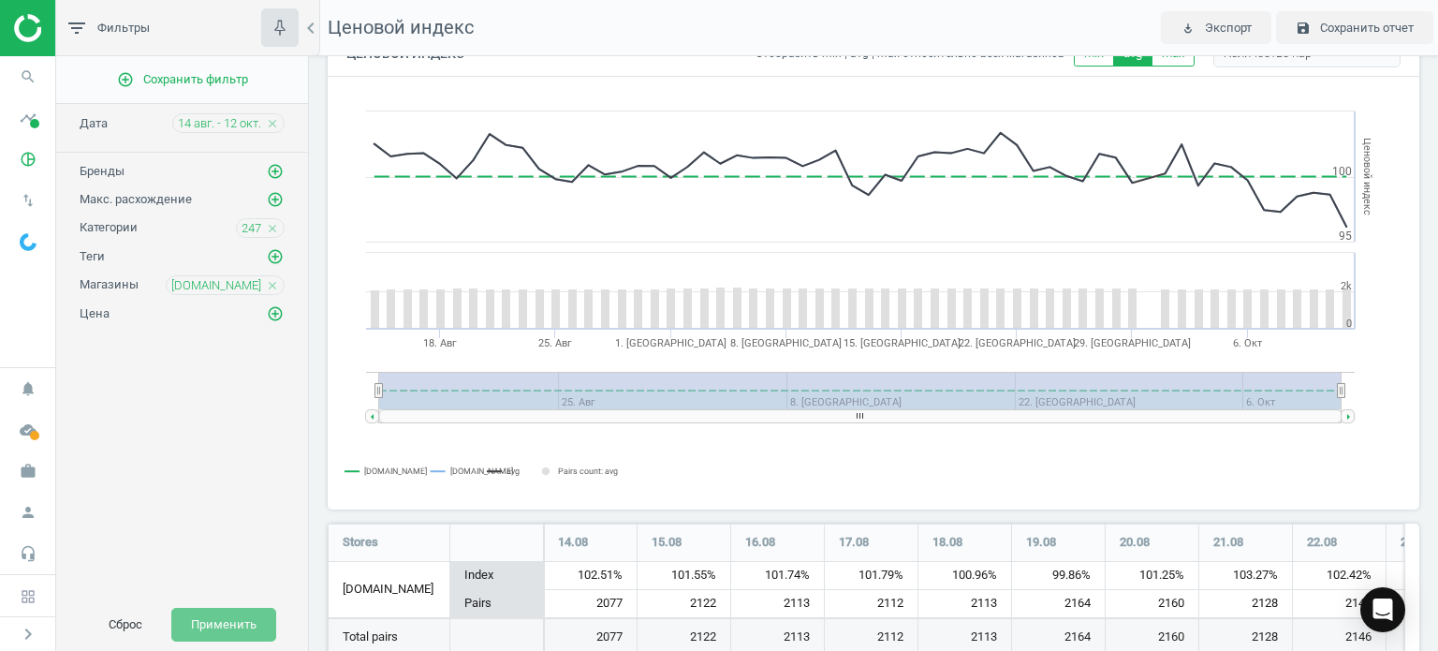
scroll to position [102, 0]
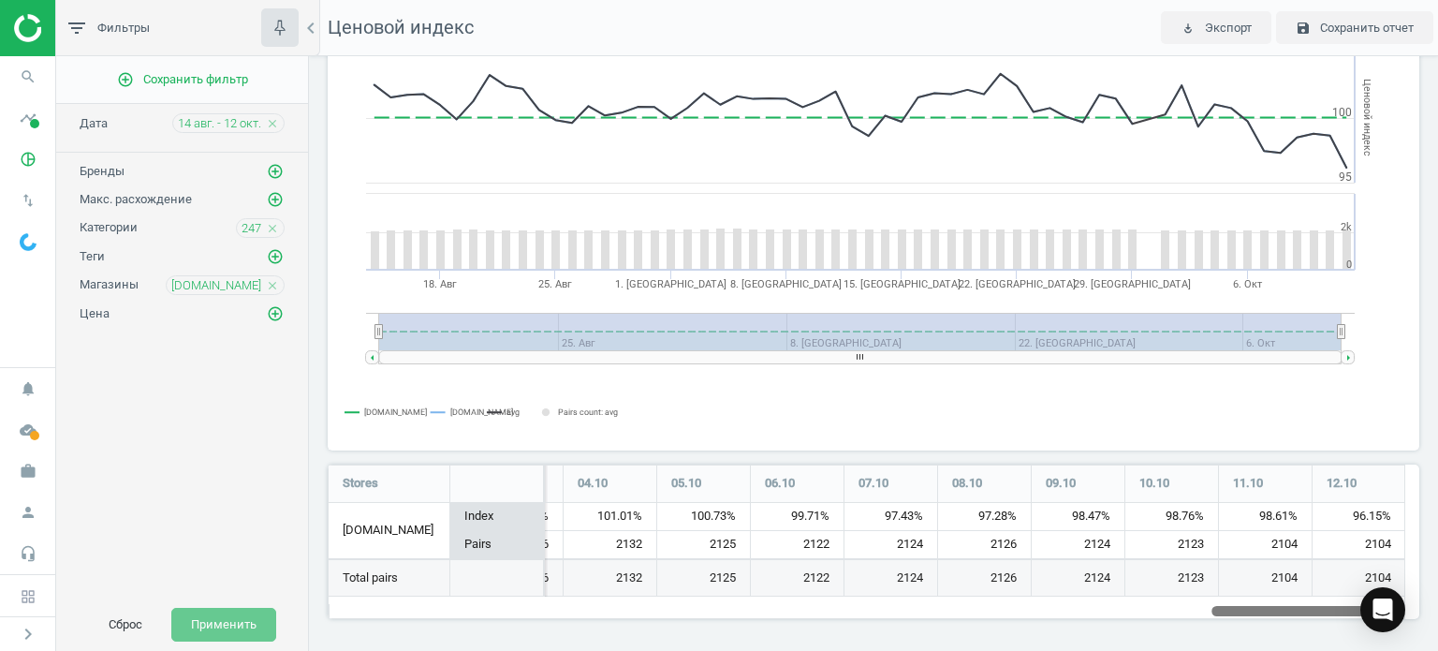
drag, startPoint x: 487, startPoint y: 611, endPoint x: 1437, endPoint y: 691, distance: 953.6
click at [1437, 650] on html "Group 2 Created with Sketch. ic/cloud_download/grey600 Created with Sketch. gra…" at bounding box center [719, 325] width 1438 height 651
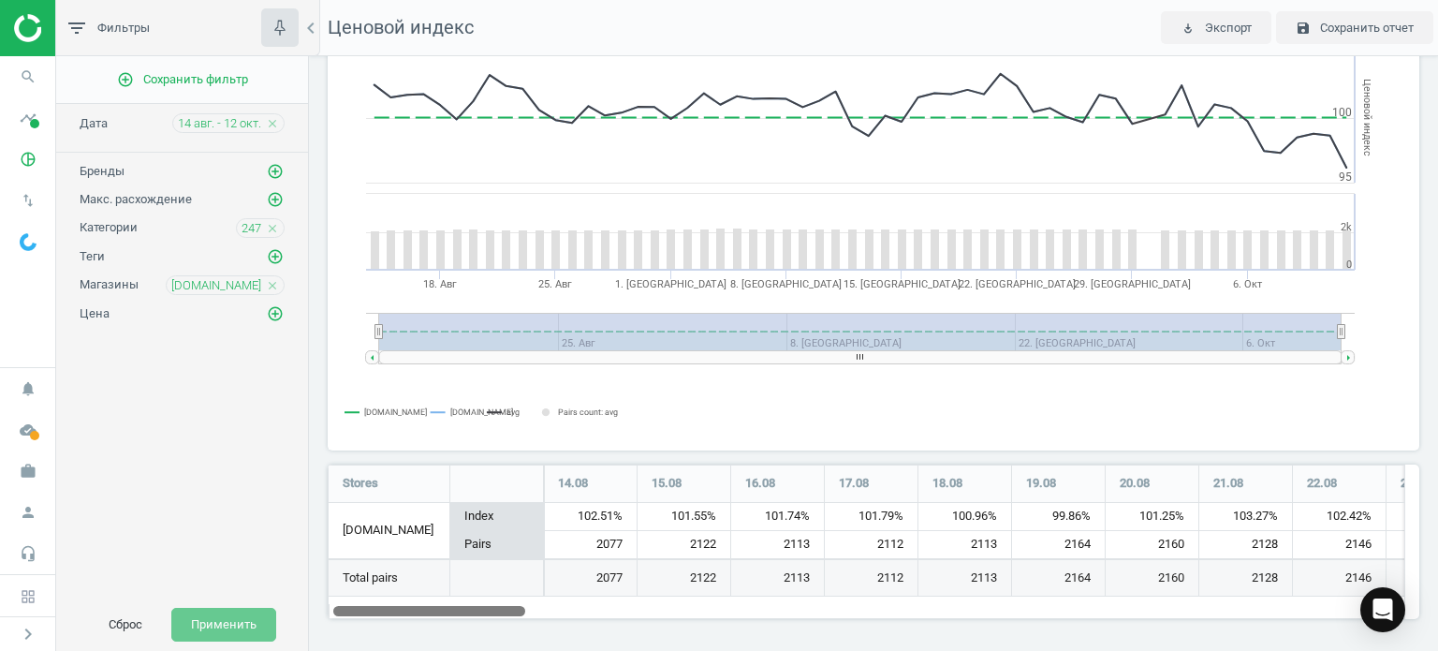
drag, startPoint x: 1314, startPoint y: 608, endPoint x: 255, endPoint y: 589, distance: 1060.0
click at [255, 589] on div "filter_list Фильтры chevron_left add_circle_outline Сохранить фильтр Дата 14 ав…" at bounding box center [747, 325] width 1382 height 651
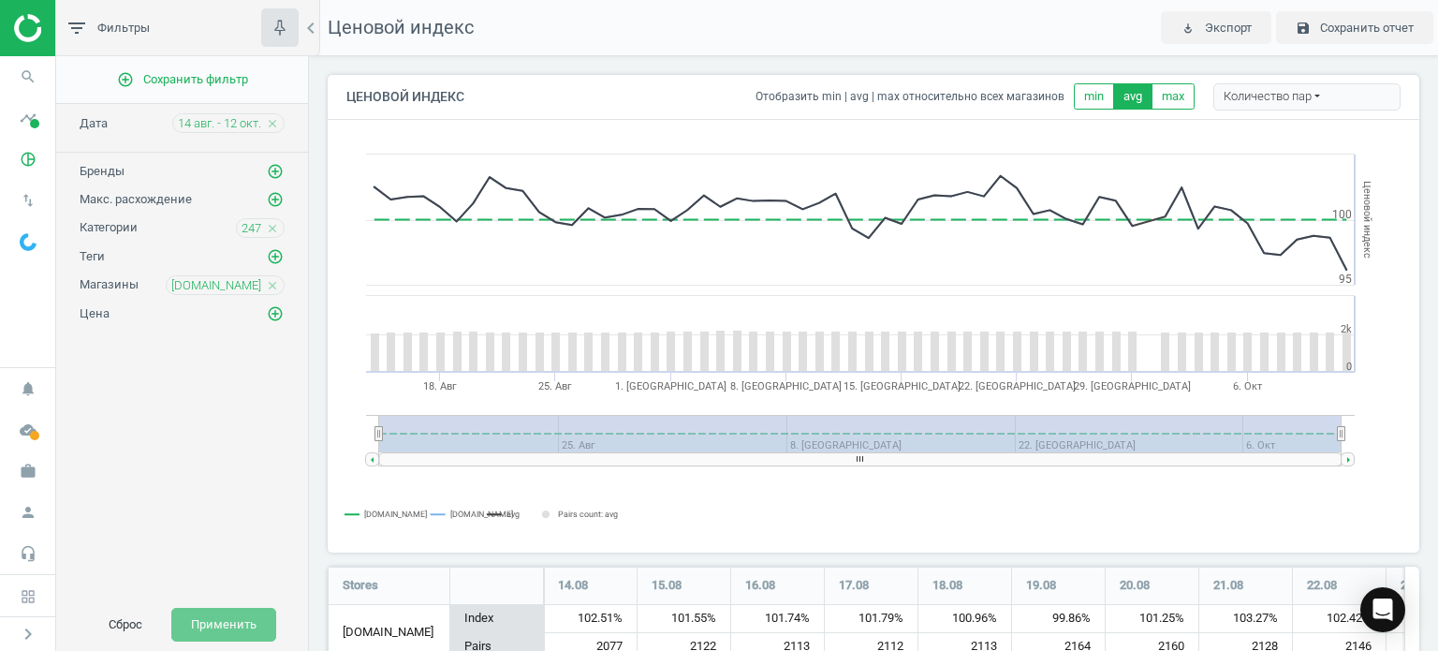
scroll to position [0, 0]
click at [280, 171] on icon "add_circle_outline" at bounding box center [275, 171] width 17 height 17
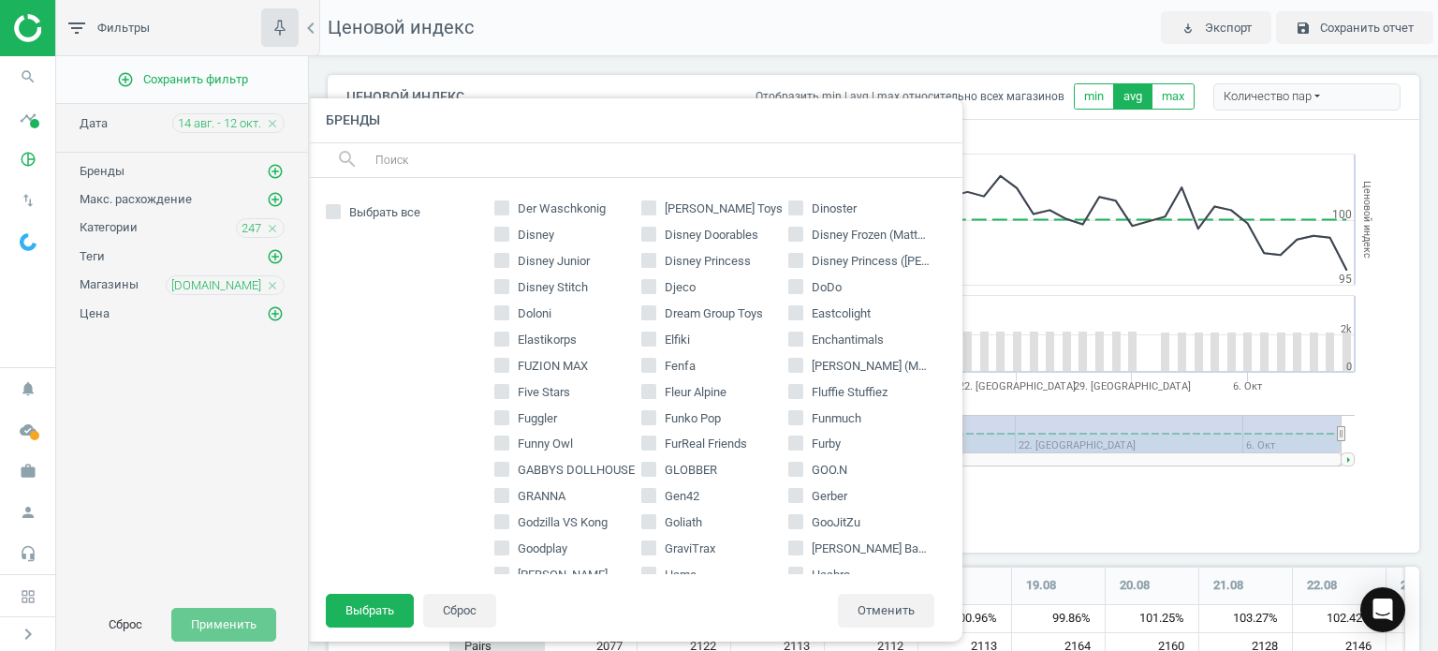
scroll to position [749, 0]
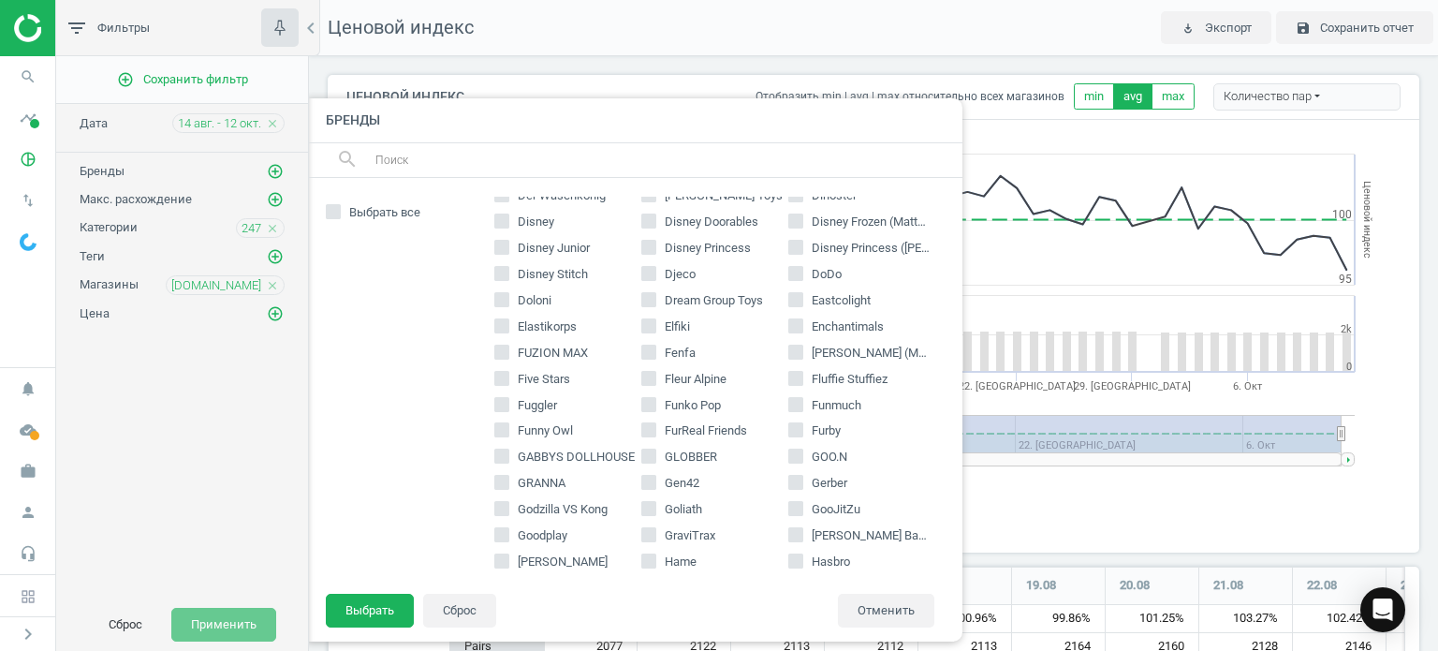
click at [509, 157] on input "text" at bounding box center [661, 160] width 575 height 30
type input "lego"
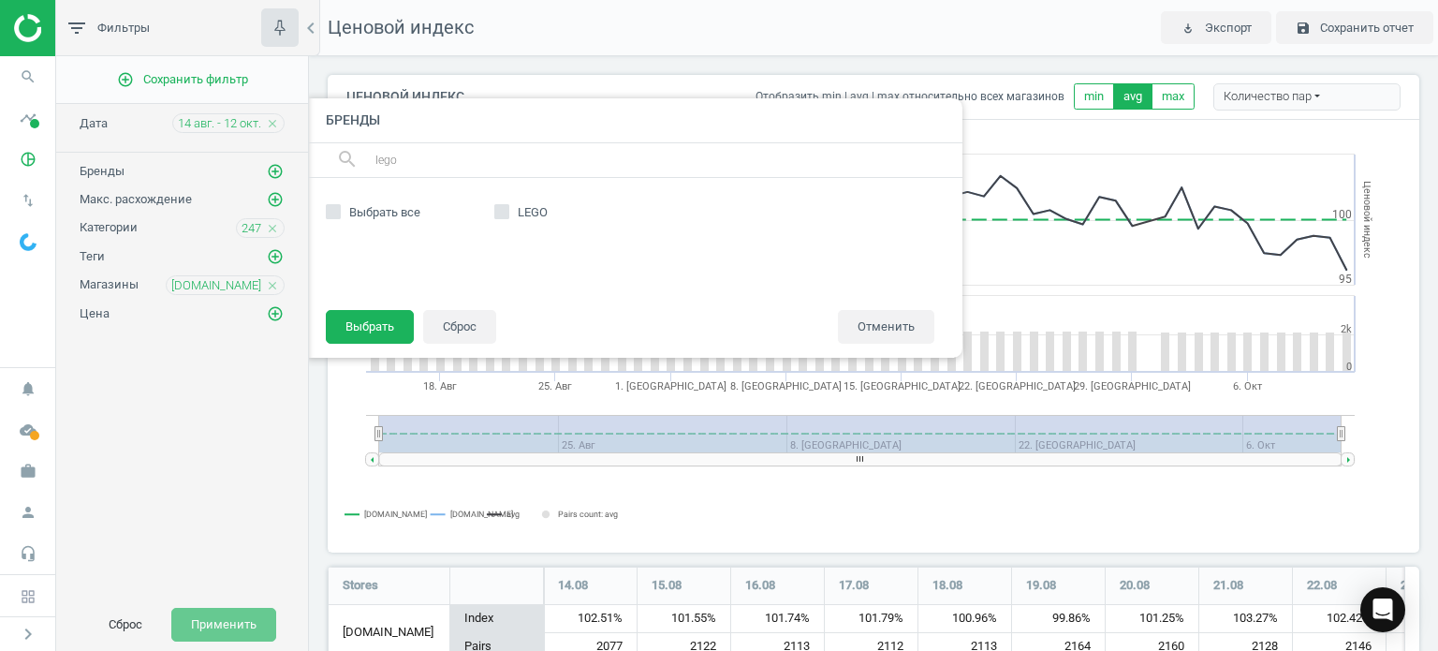
scroll to position [0, 0]
click at [505, 213] on input "LEGO" at bounding box center [502, 211] width 12 height 12
checkbox input "true"
click at [377, 324] on button "Выбрать" at bounding box center [370, 327] width 88 height 34
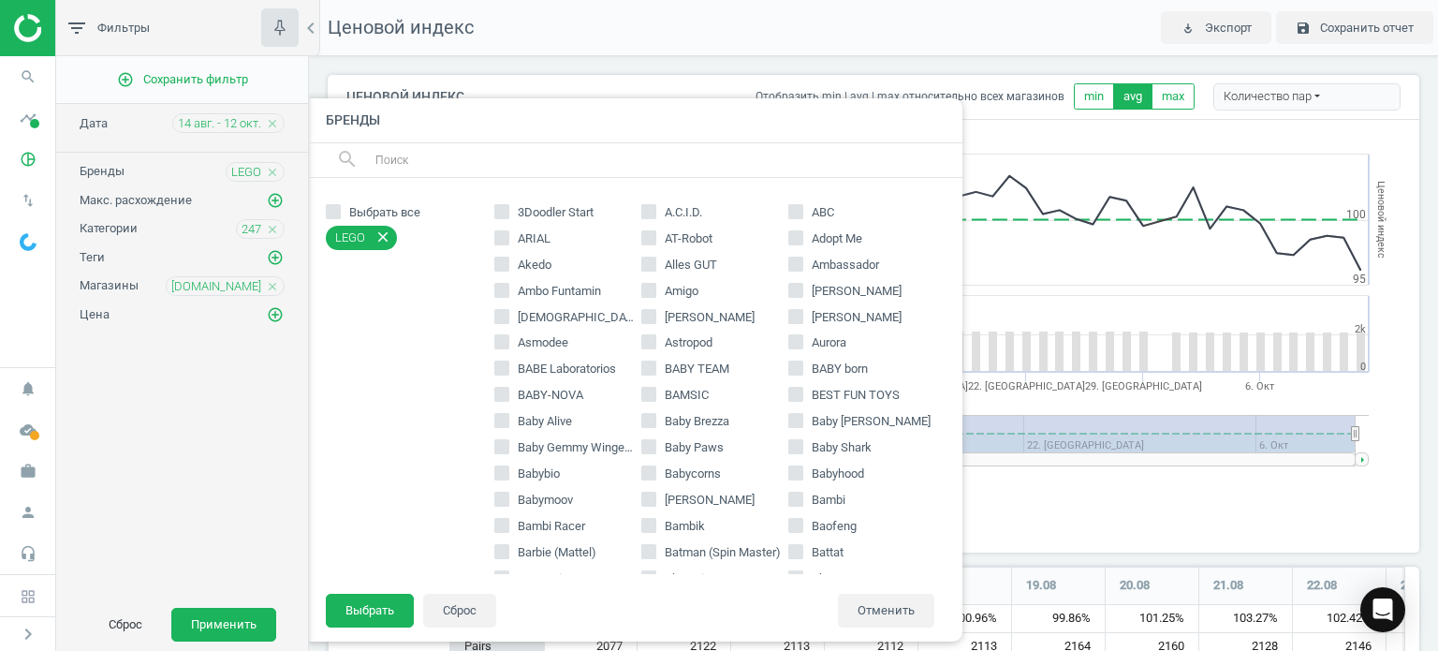
scroll to position [9, 9]
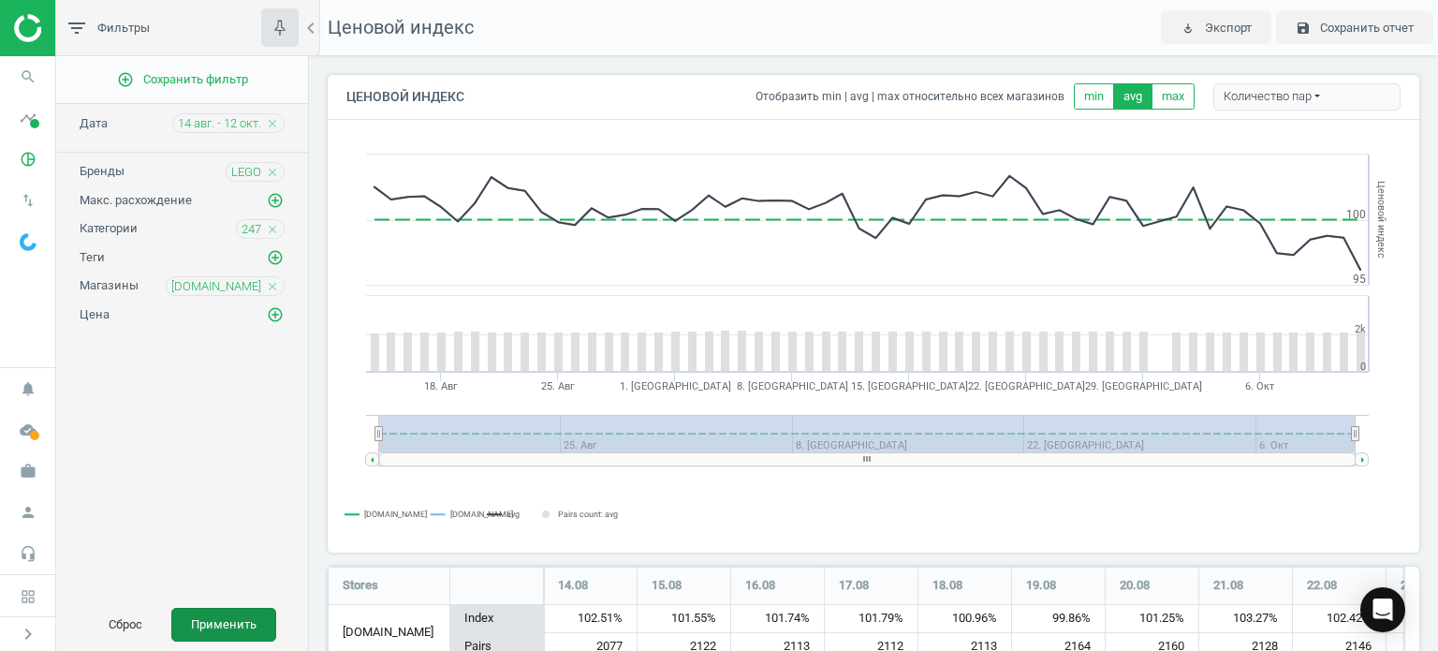
click at [224, 624] on button "Применить" at bounding box center [223, 625] width 105 height 34
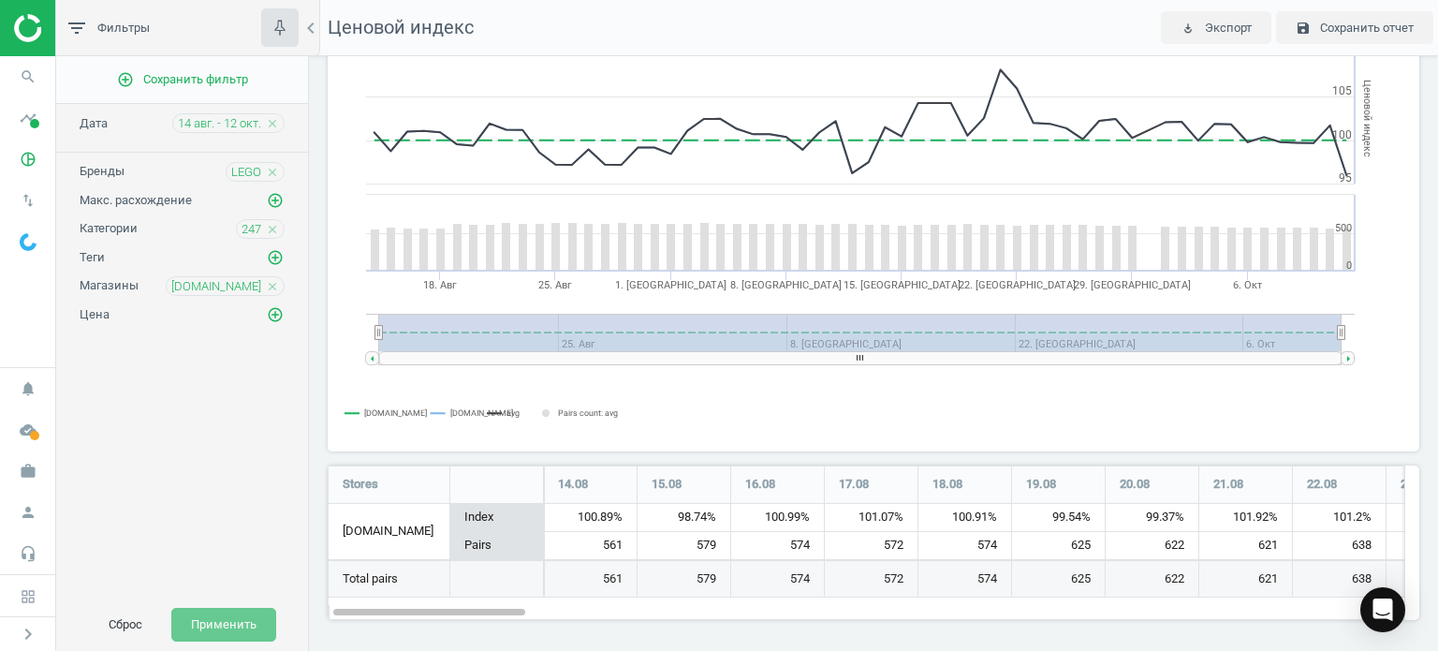
scroll to position [102, 0]
click at [176, 639] on div "filter_list Фильтры chevron_left add_circle_outline Сохранить фильтр Дата 14 ав…" at bounding box center [747, 325] width 1382 height 651
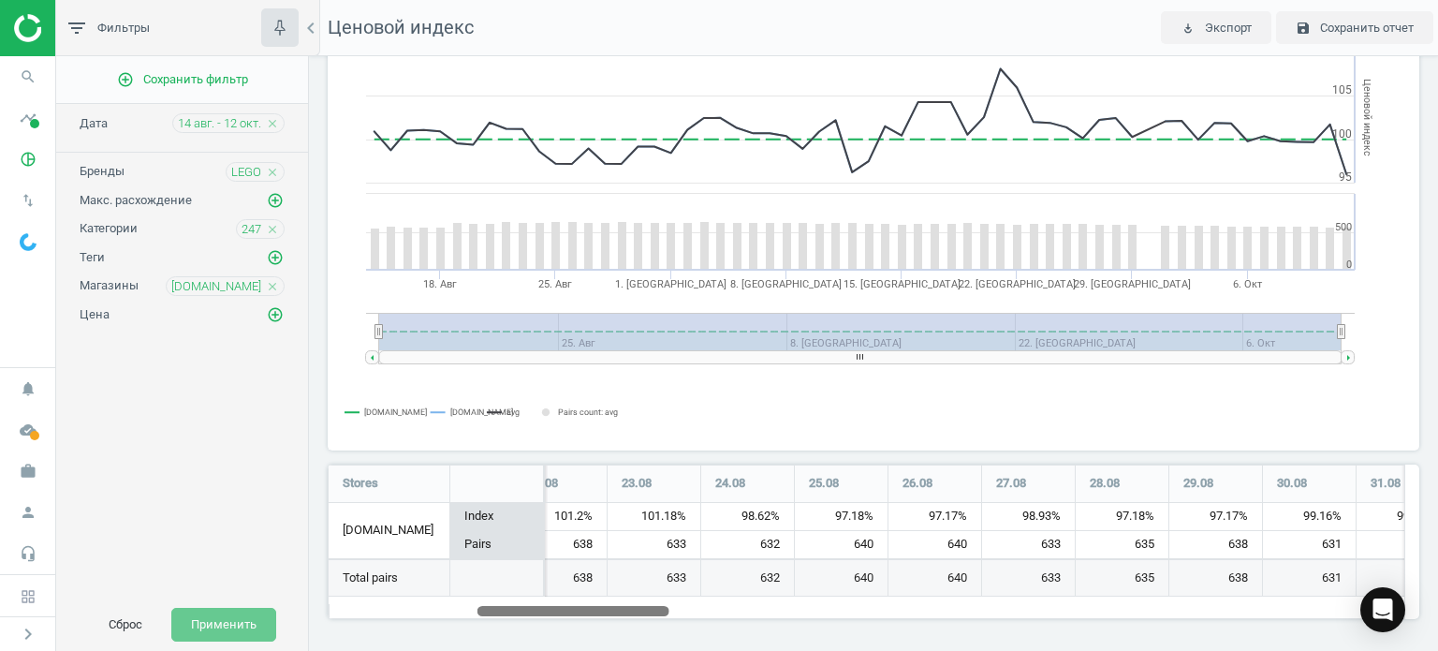
click at [144, 513] on div "add_circle_outline Сохранить фильтр Дата 14 авг. - 12 окт. close Бренды LEGO cl…" at bounding box center [182, 327] width 252 height 542
